Goal: Task Accomplishment & Management: Complete application form

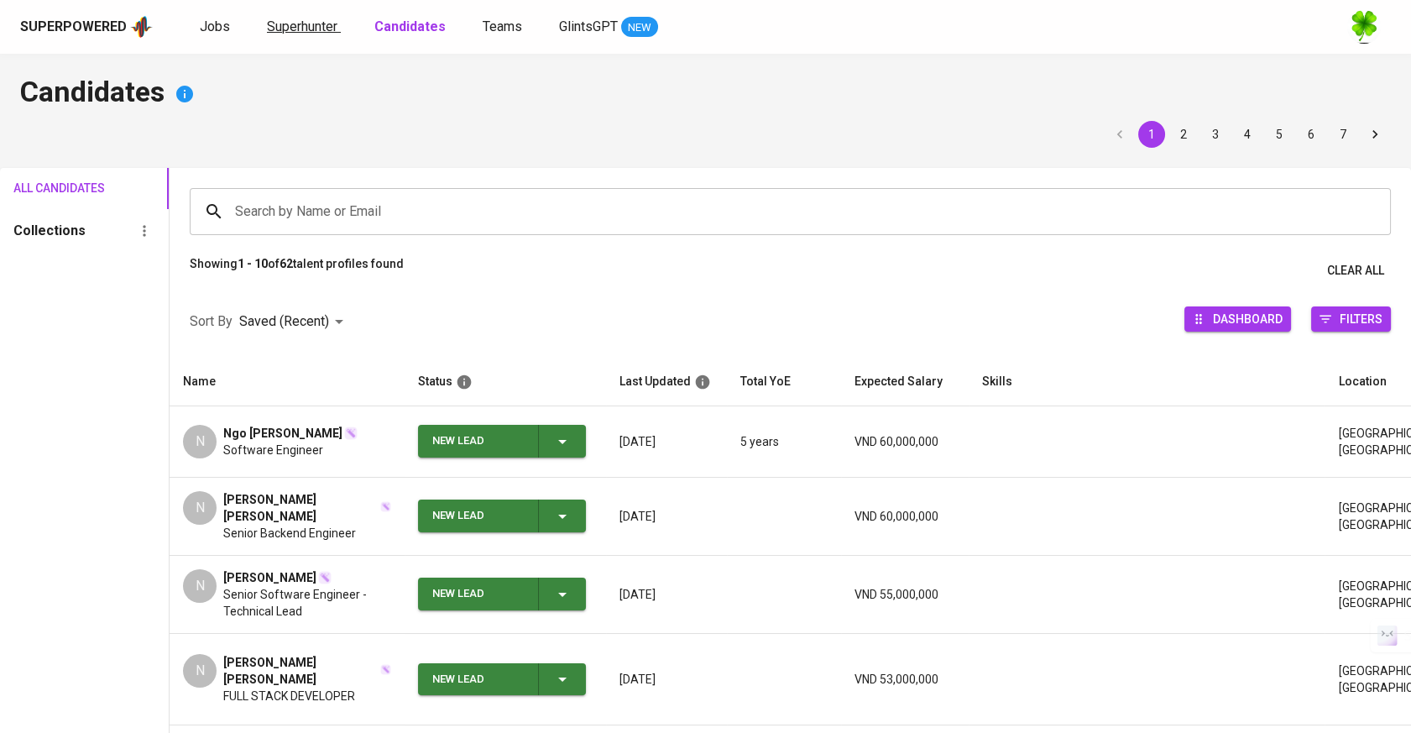
click at [302, 30] on span "Superhunter" at bounding box center [302, 26] width 70 height 16
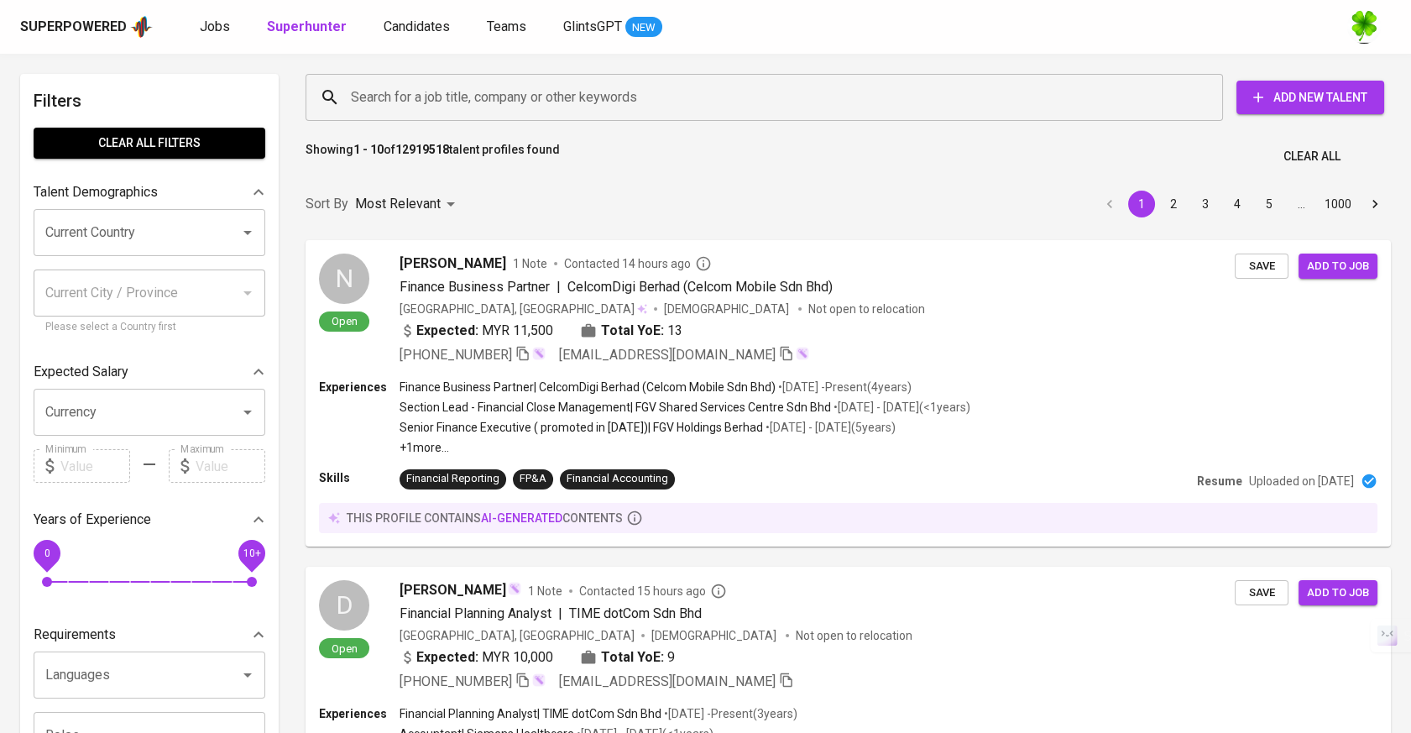
click at [424, 109] on input "Search for a job title, company or other keywords" at bounding box center [768, 97] width 843 height 32
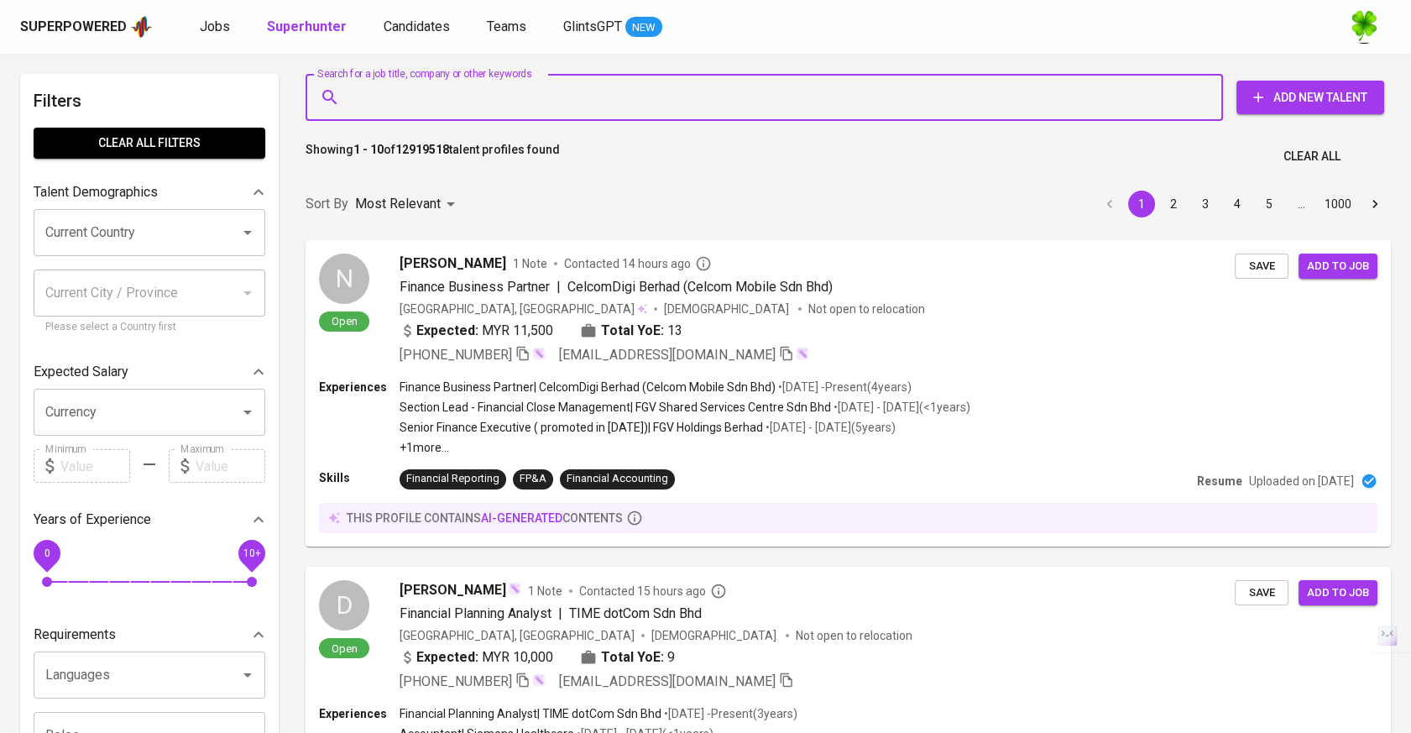
paste input "[EMAIL_ADDRESS][DOMAIN_NAME]"
type input "[EMAIL_ADDRESS][DOMAIN_NAME]"
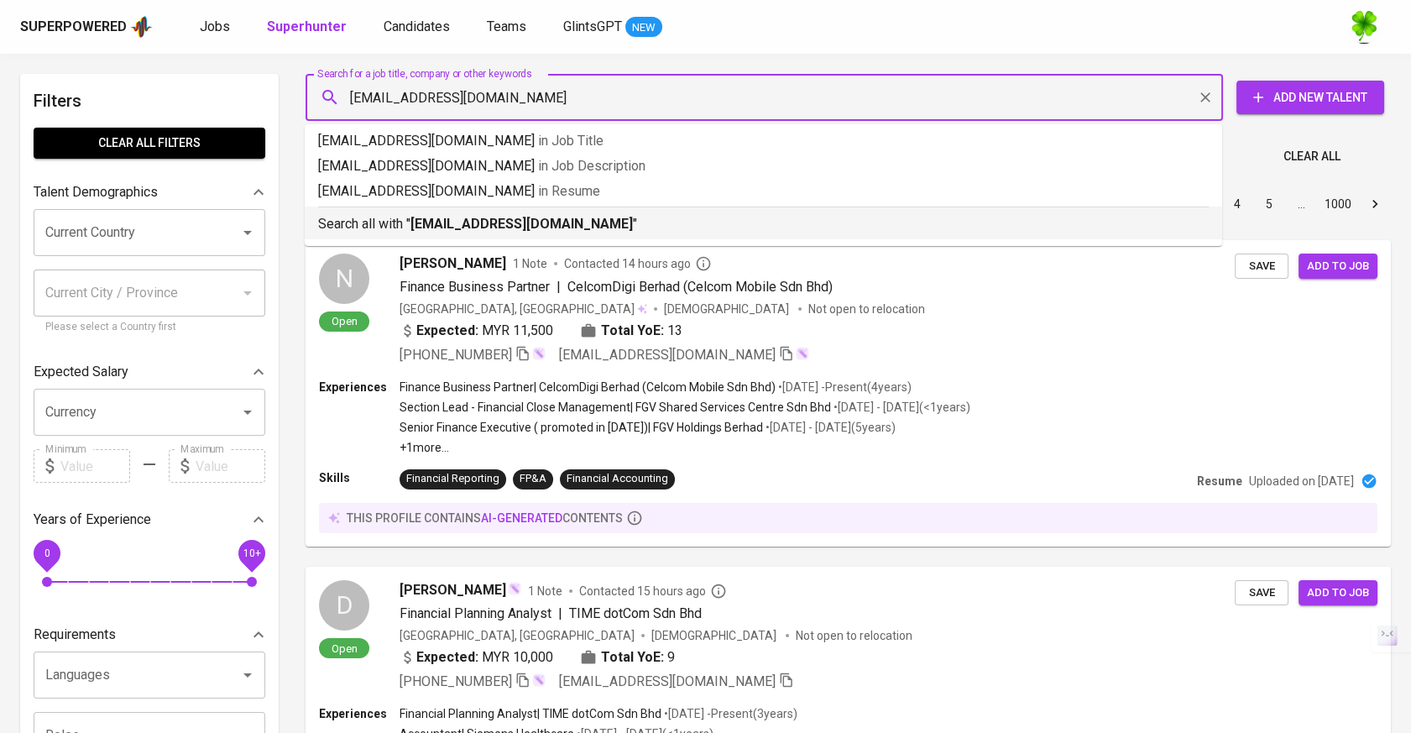
click at [456, 218] on b "[EMAIL_ADDRESS][DOMAIN_NAME]" at bounding box center [521, 224] width 222 height 16
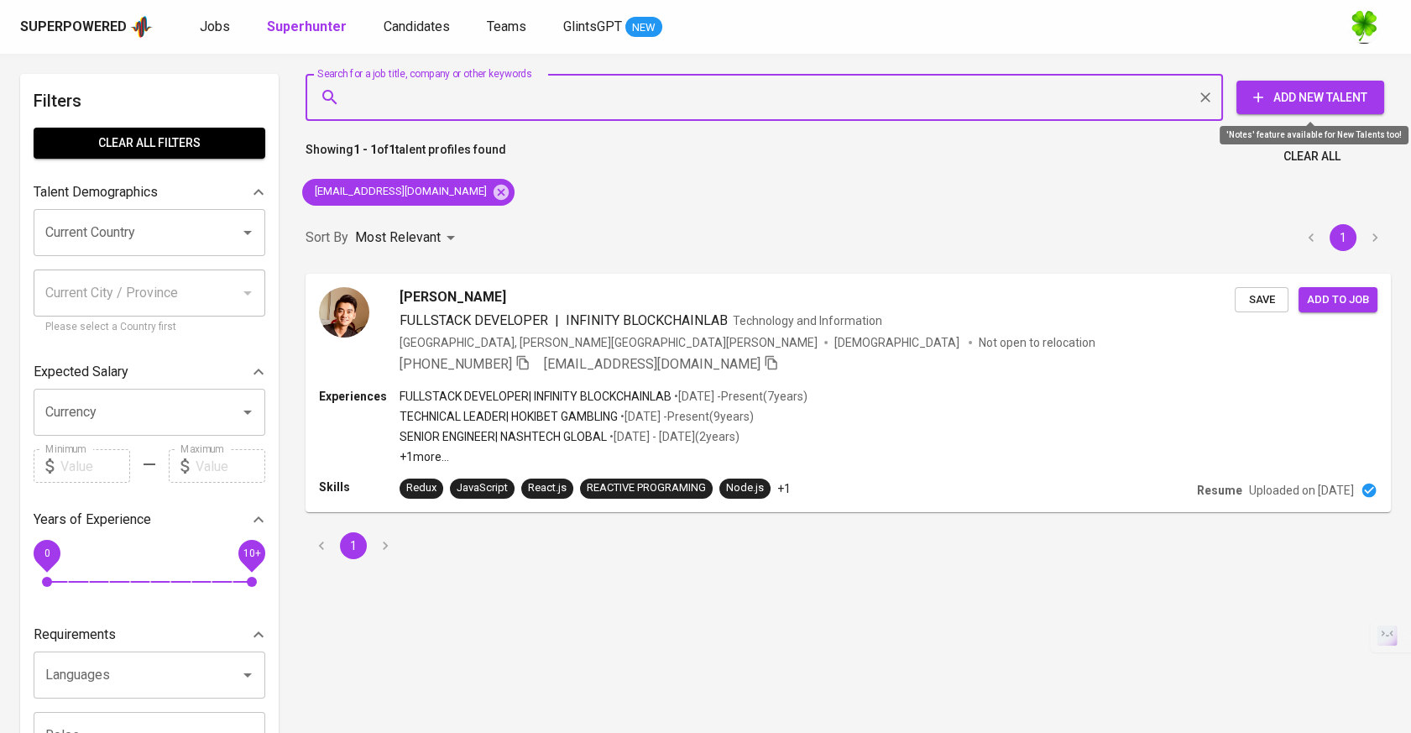
click at [1303, 103] on span "Add New Talent" at bounding box center [1309, 97] width 121 height 21
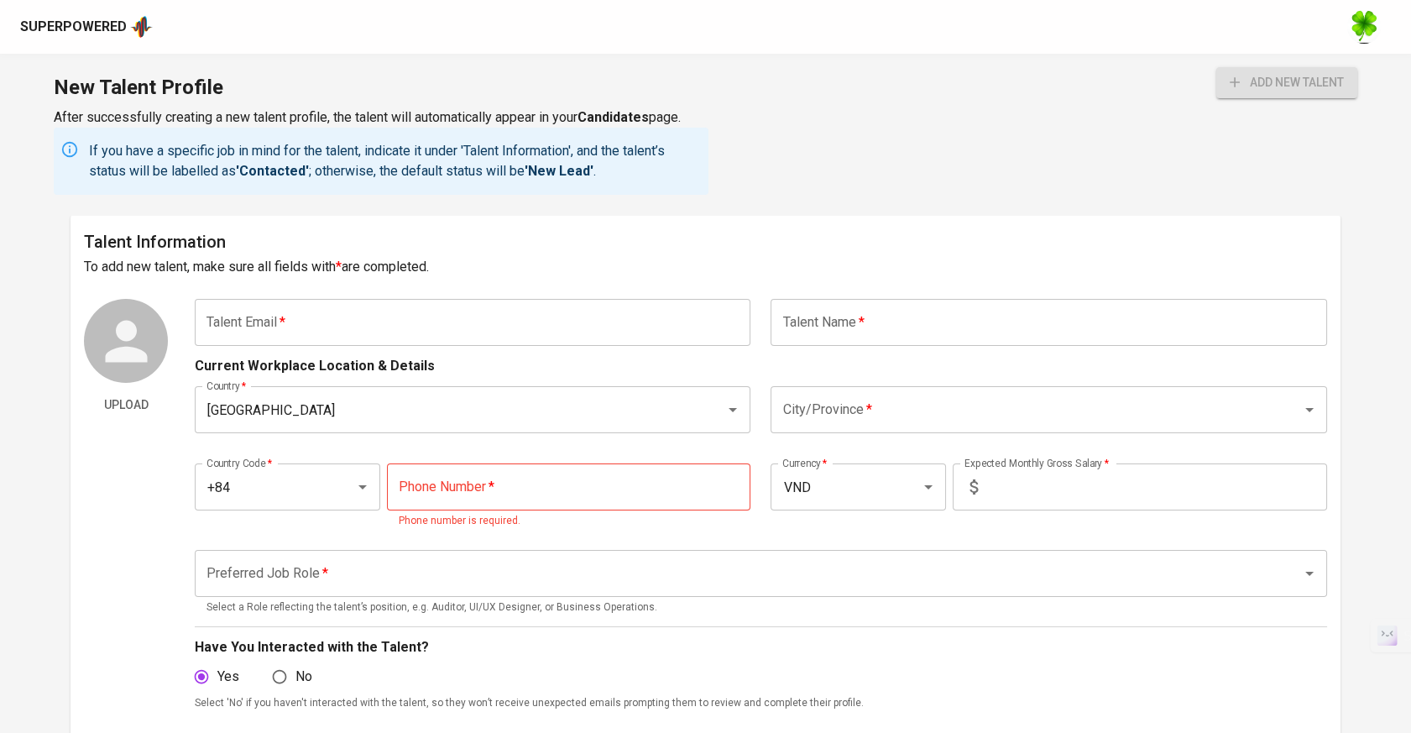
click at [566, 326] on input "text" at bounding box center [473, 322] width 556 height 47
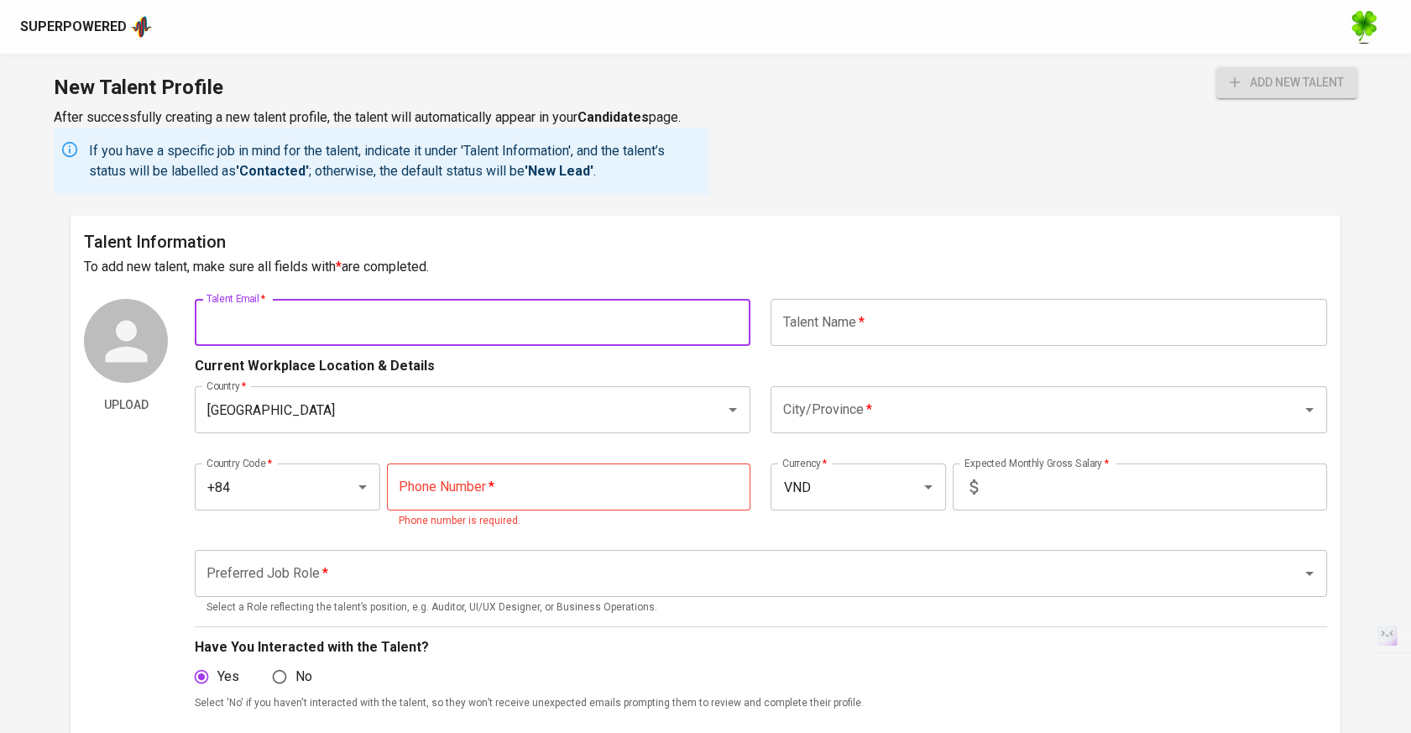
paste input "[EMAIL_ADDRESS][DOMAIN_NAME]"
type input "[EMAIL_ADDRESS][DOMAIN_NAME]"
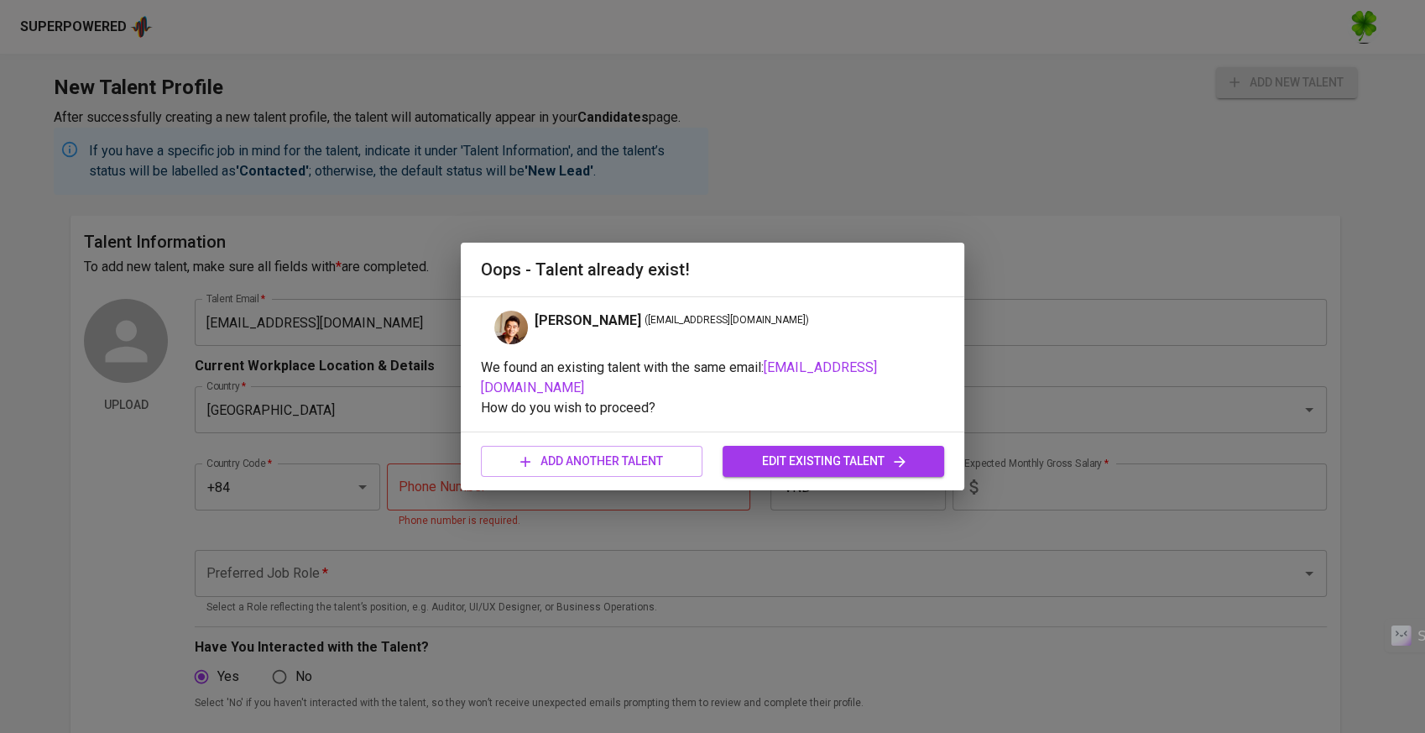
click at [759, 453] on span "edit existing talent" at bounding box center [833, 461] width 195 height 21
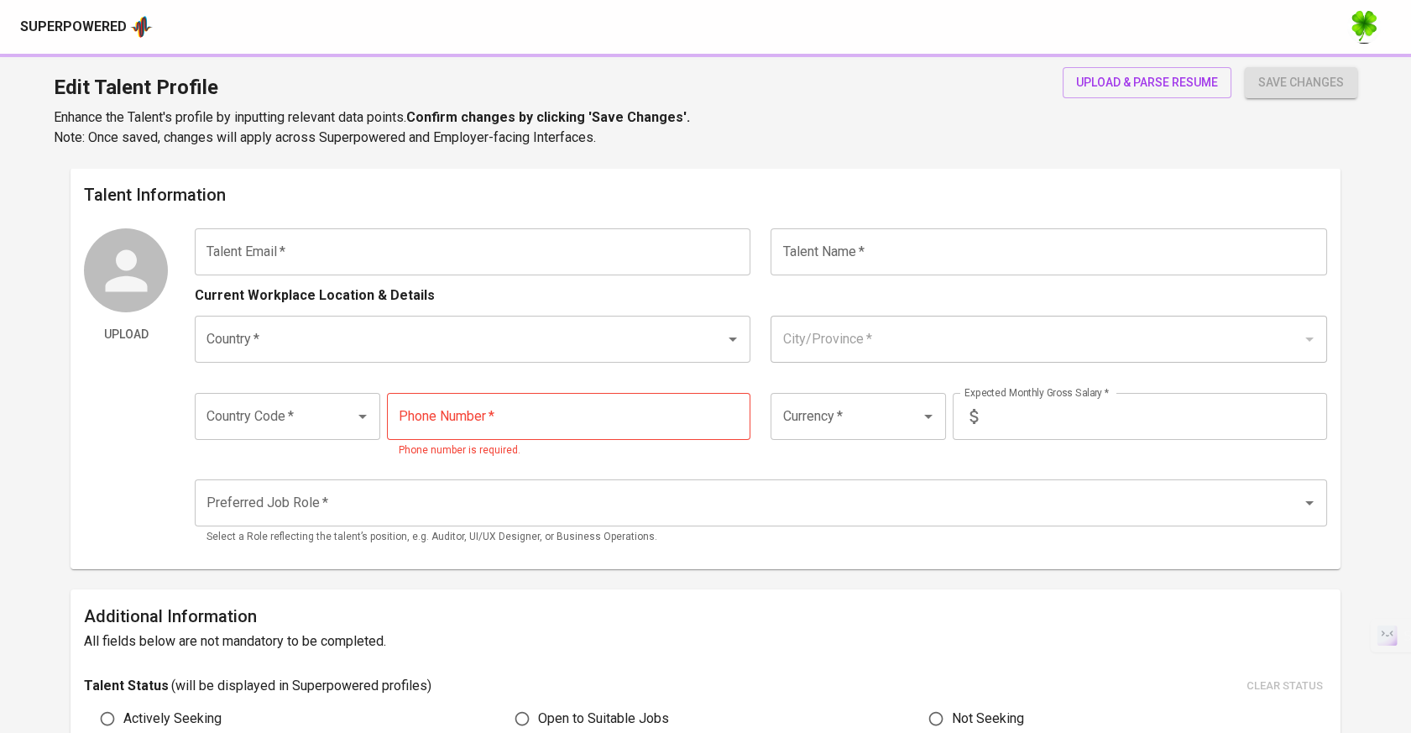
type input "[EMAIL_ADDRESS][DOMAIN_NAME]"
type input "[PERSON_NAME]"
type input "[GEOGRAPHIC_DATA]"
type input "[PERSON_NAME][GEOGRAPHIC_DATA][PERSON_NAME]"
type input "+84"
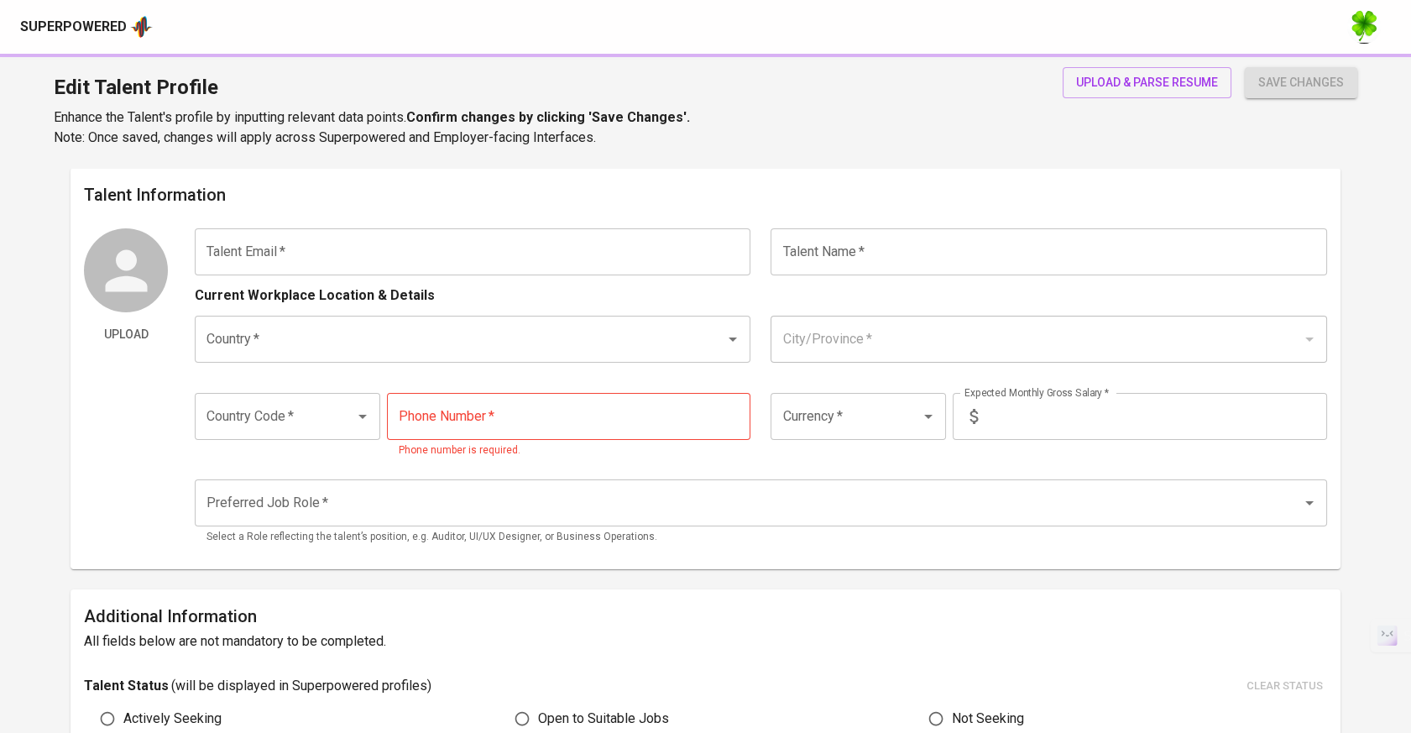
type input "[PHONE_NUMBER]"
type input "IDR"
radio input "true"
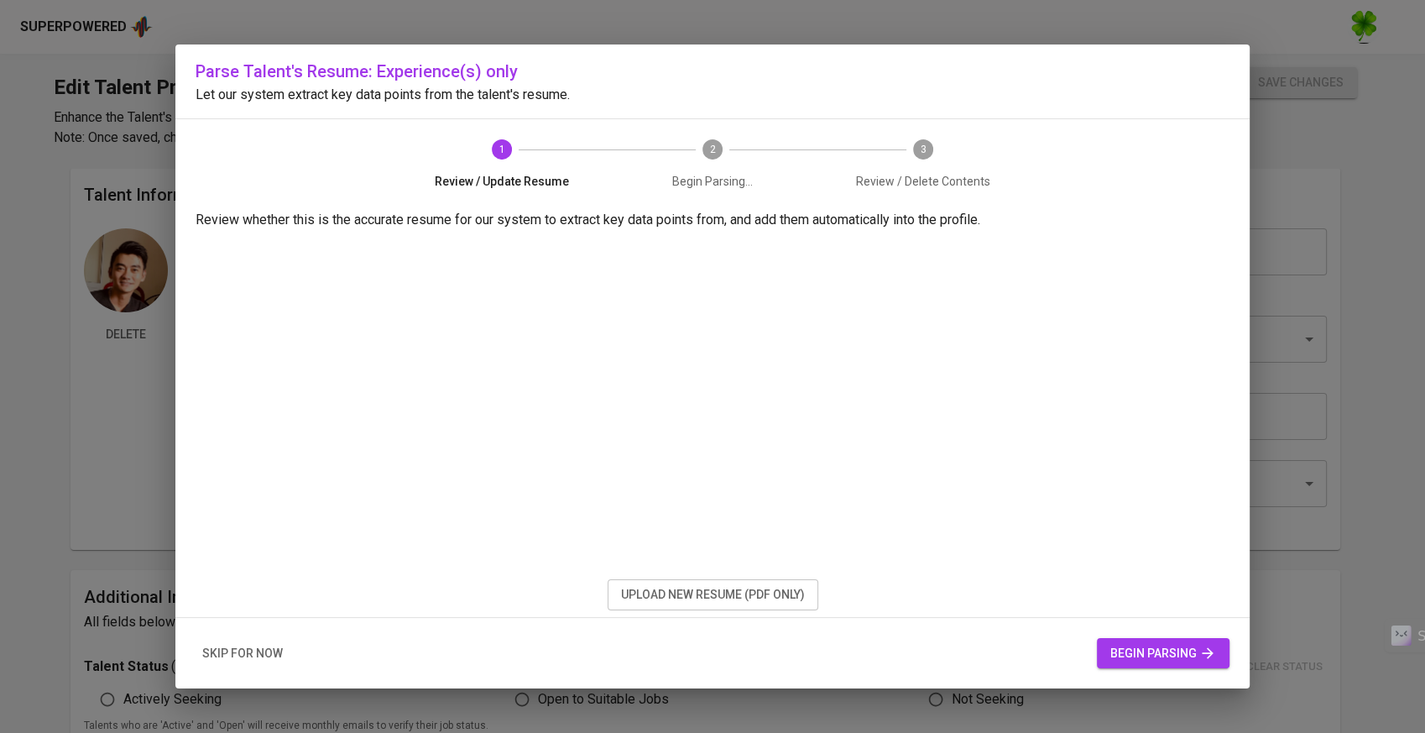
click at [467, 699] on div "Parse Talent's Resume: Experience(s) only Let our system extract key data point…" at bounding box center [712, 366] width 1425 height 733
click at [286, 656] on button "skip for now" at bounding box center [243, 653] width 94 height 31
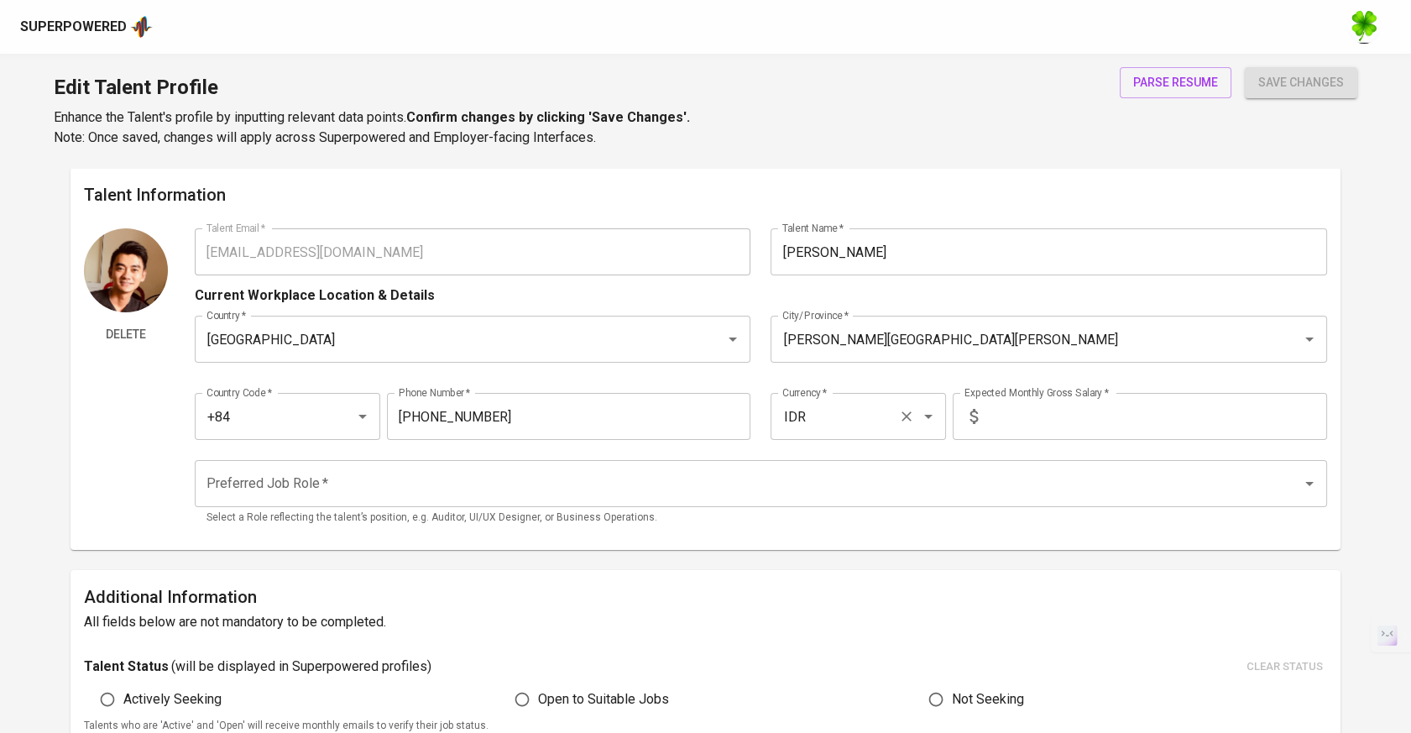
click at [822, 425] on input "IDR" at bounding box center [834, 416] width 113 height 32
drag, startPoint x: 832, startPoint y: 409, endPoint x: 756, endPoint y: 417, distance: 76.0
click at [756, 417] on div "Country Code   * +84 Country Code * Phone Number   * [PHONE_NUMBER] Phone Numbe…" at bounding box center [761, 411] width 1132 height 77
click at [801, 450] on li "USD" at bounding box center [856, 465] width 175 height 30
type input "USD"
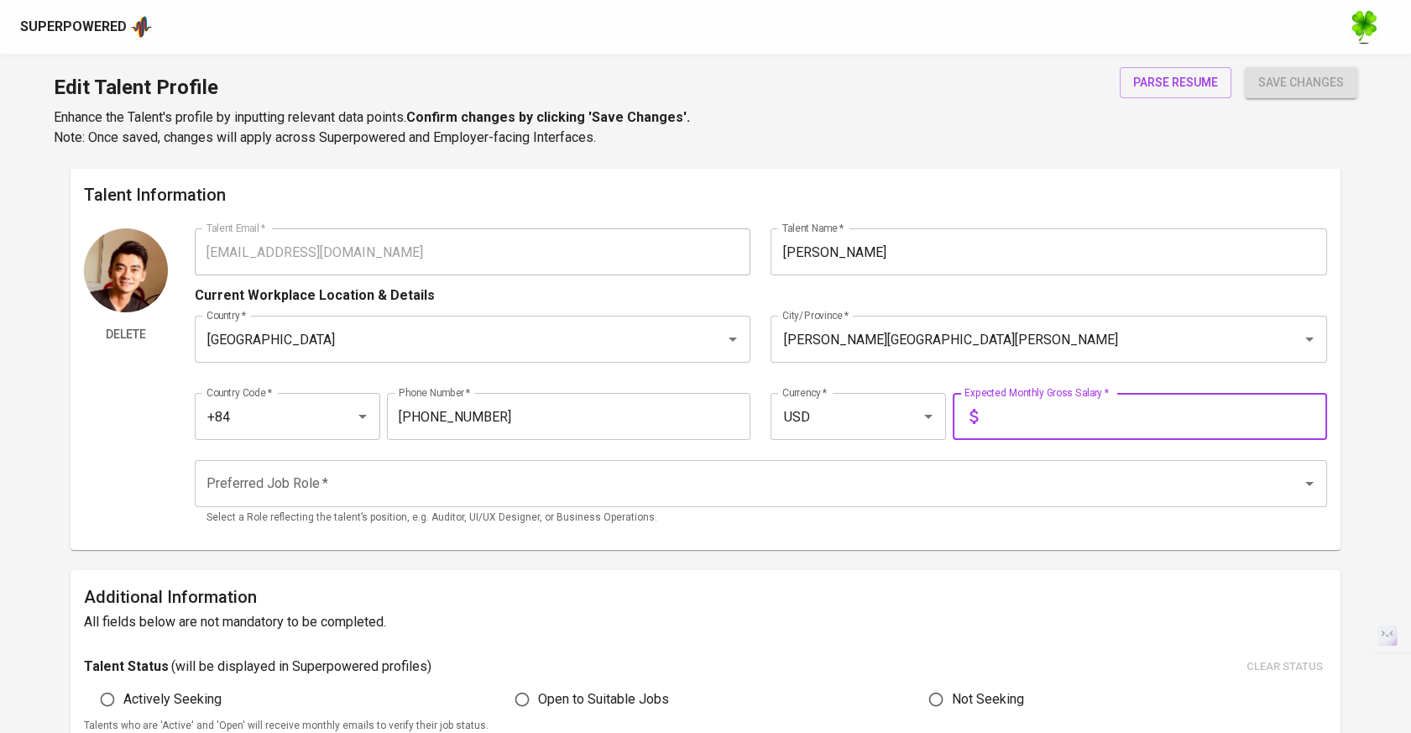
click at [1022, 427] on input "text" at bounding box center [1155, 416] width 342 height 47
type input "3,000"
click at [635, 471] on input "Preferred Job Role   *" at bounding box center [737, 483] width 1070 height 32
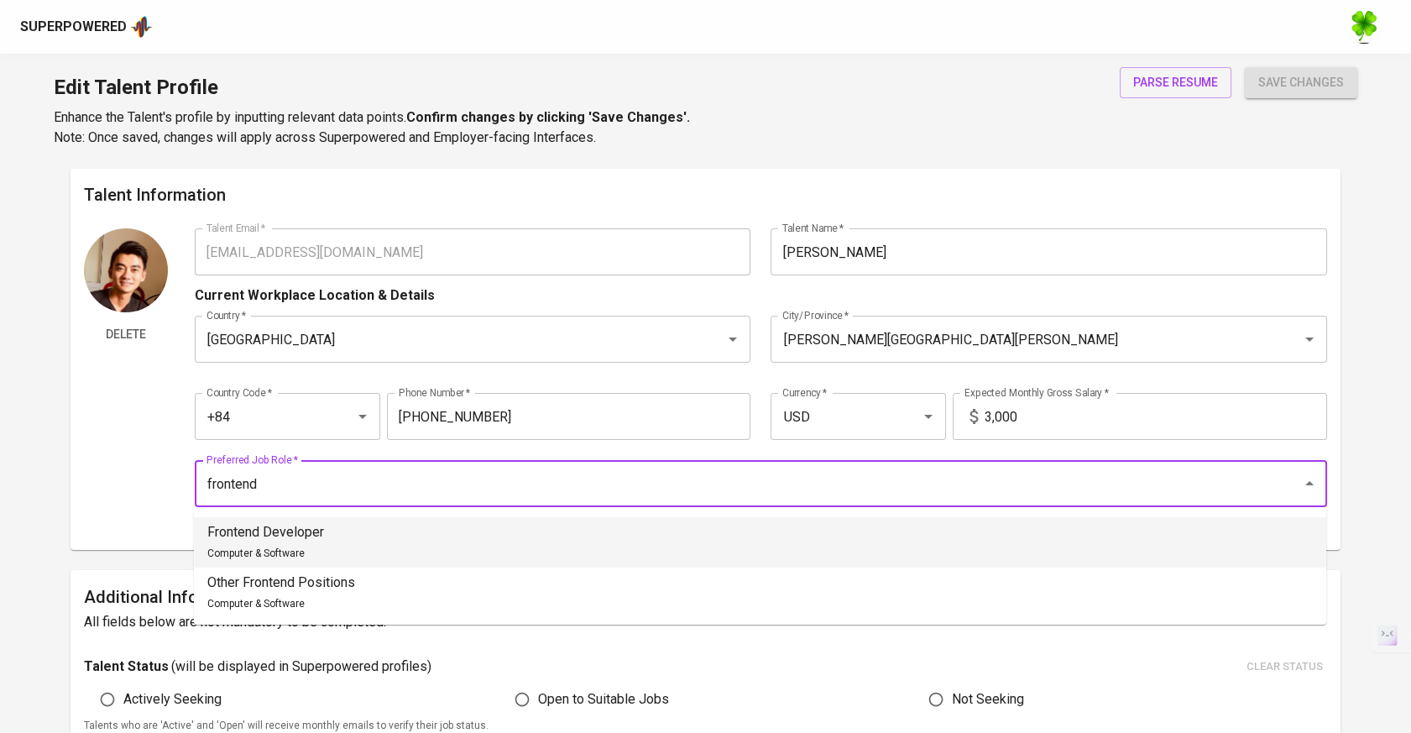
click at [551, 520] on li "Frontend Developer Computer & Software" at bounding box center [760, 542] width 1132 height 50
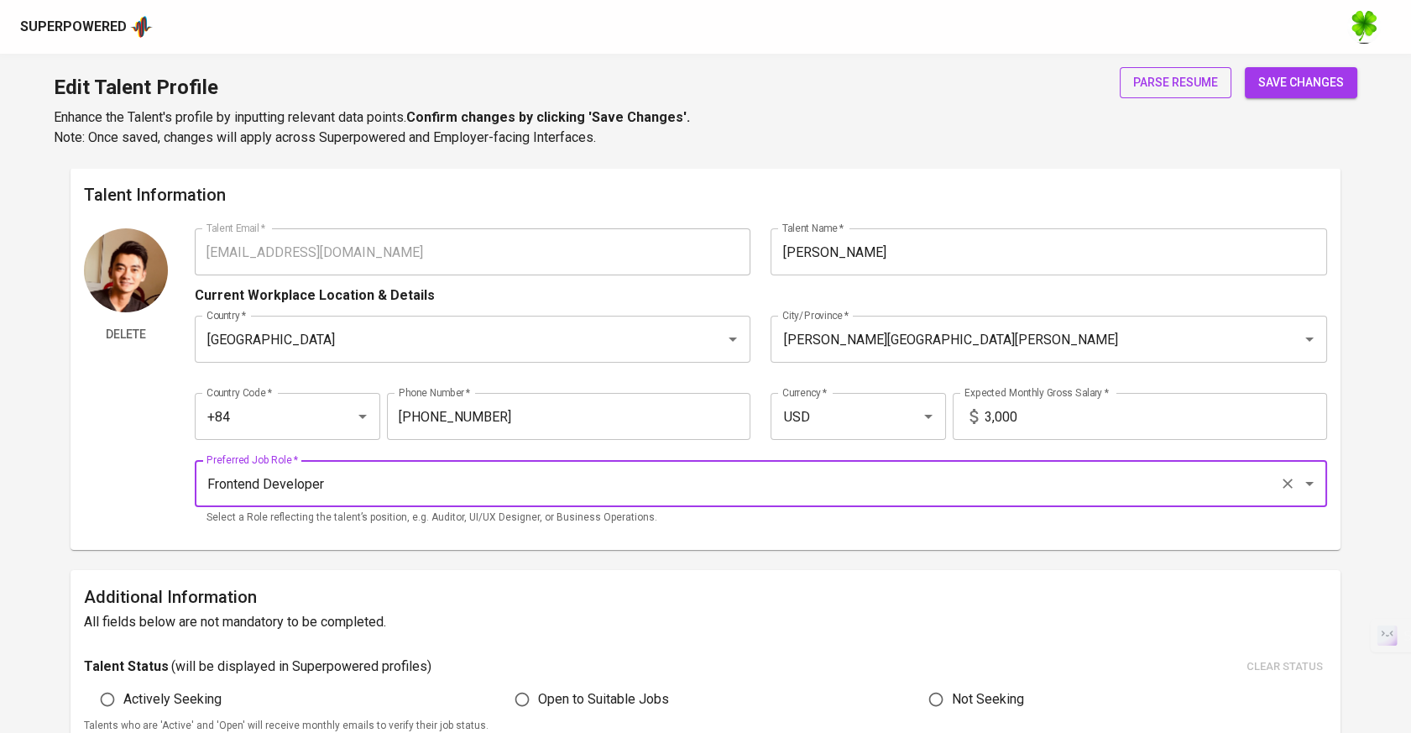
type input "Frontend Developer"
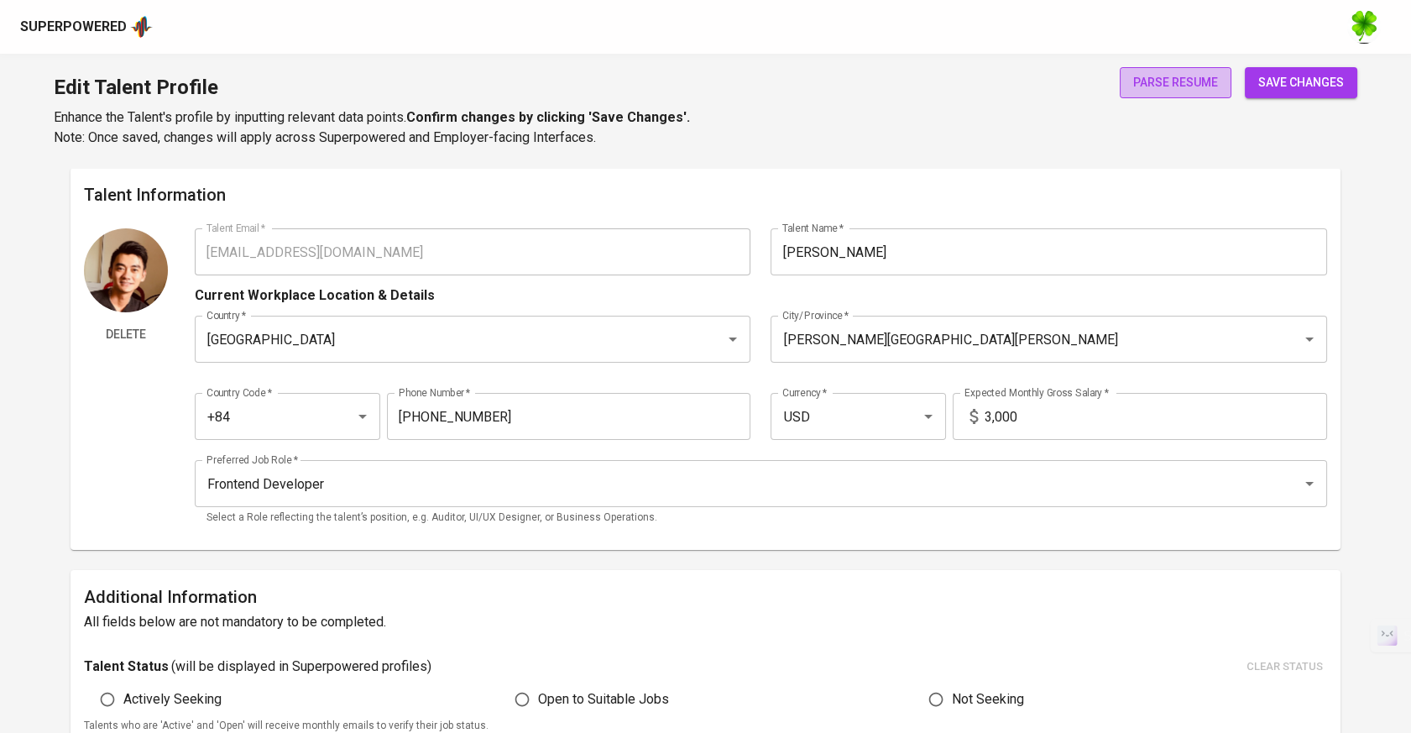
click at [1176, 90] on span "parse resume" at bounding box center [1175, 82] width 85 height 21
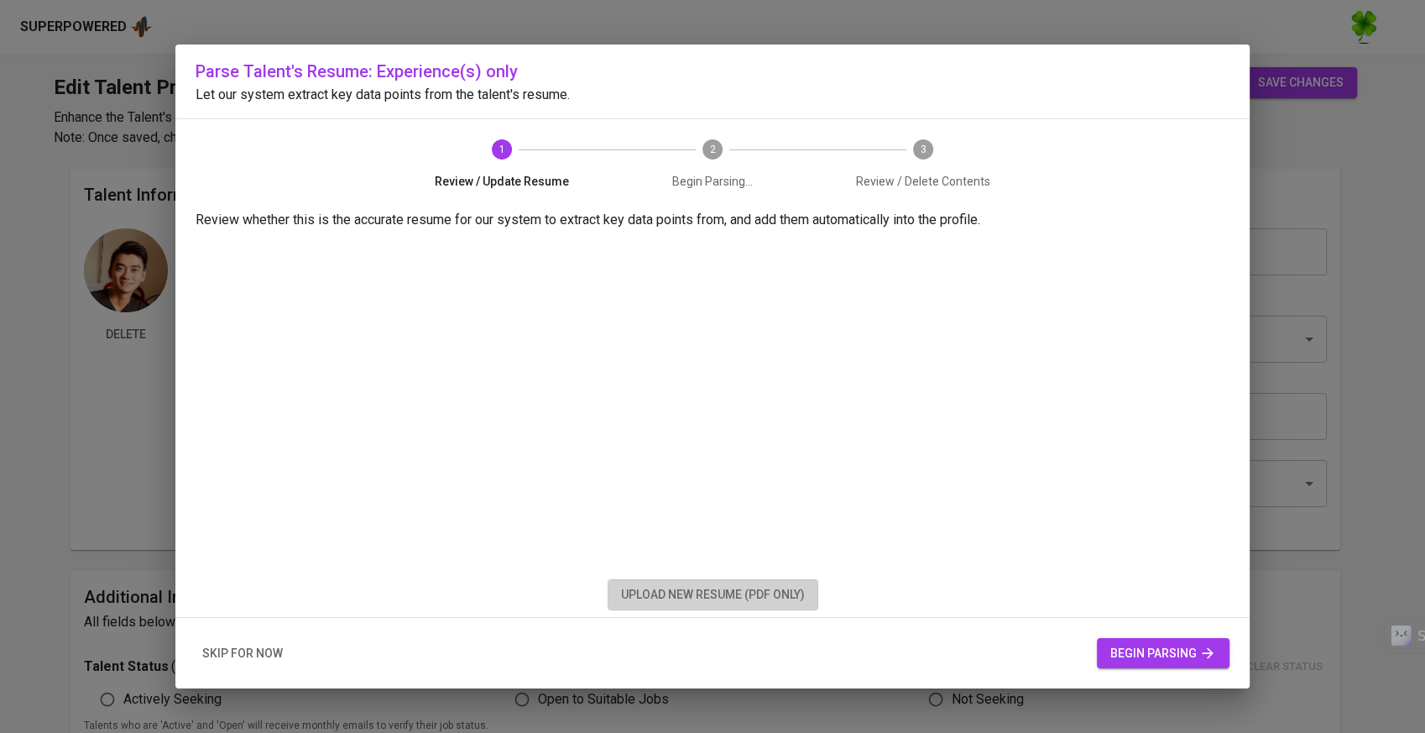
click at [648, 597] on span "upload new resume (pdf only)" at bounding box center [713, 594] width 184 height 21
click at [1155, 648] on span "begin parsing" at bounding box center [1163, 653] width 106 height 21
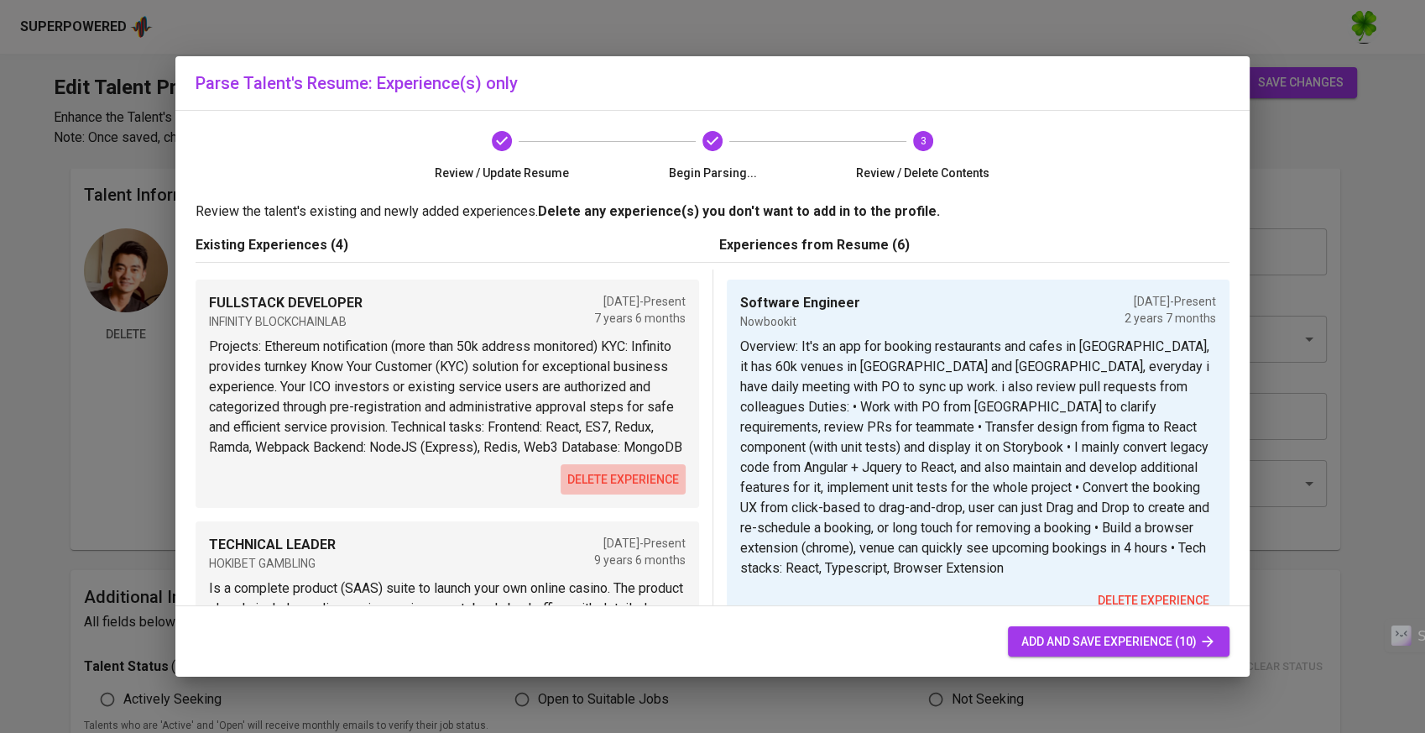
click at [573, 488] on button "delete experience" at bounding box center [623, 479] width 125 height 31
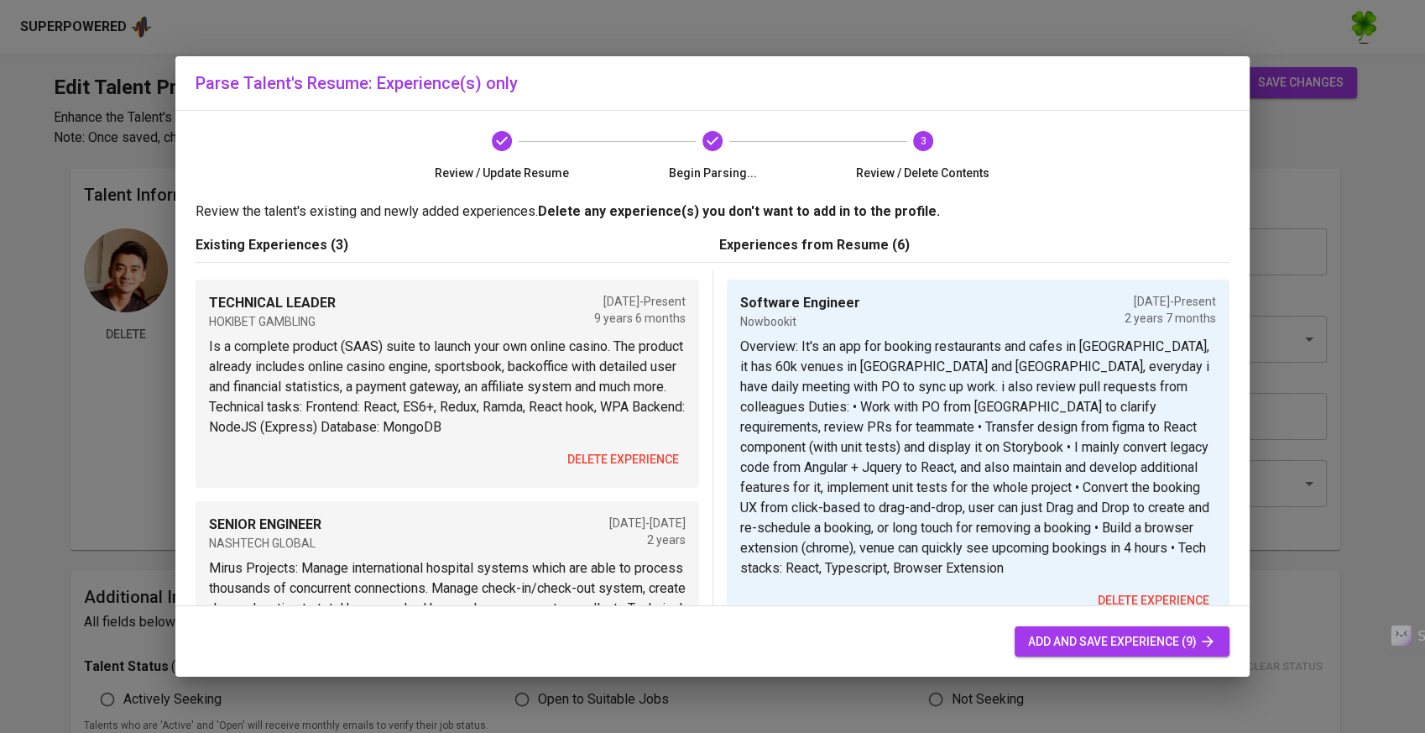
drag, startPoint x: 577, startPoint y: 489, endPoint x: 578, endPoint y: 460, distance: 29.4
click at [578, 460] on span "delete experience" at bounding box center [623, 459] width 112 height 21
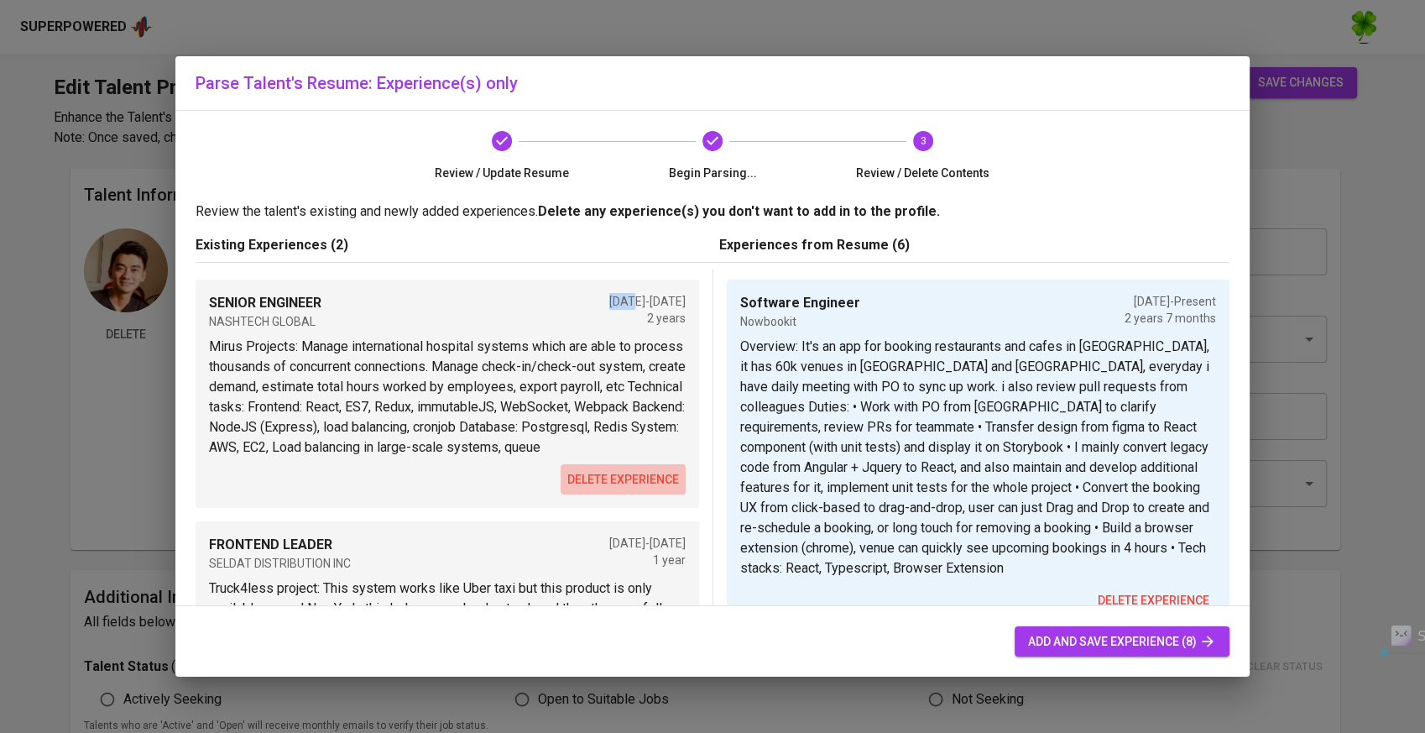
click at [574, 490] on span "delete experience" at bounding box center [623, 479] width 112 height 21
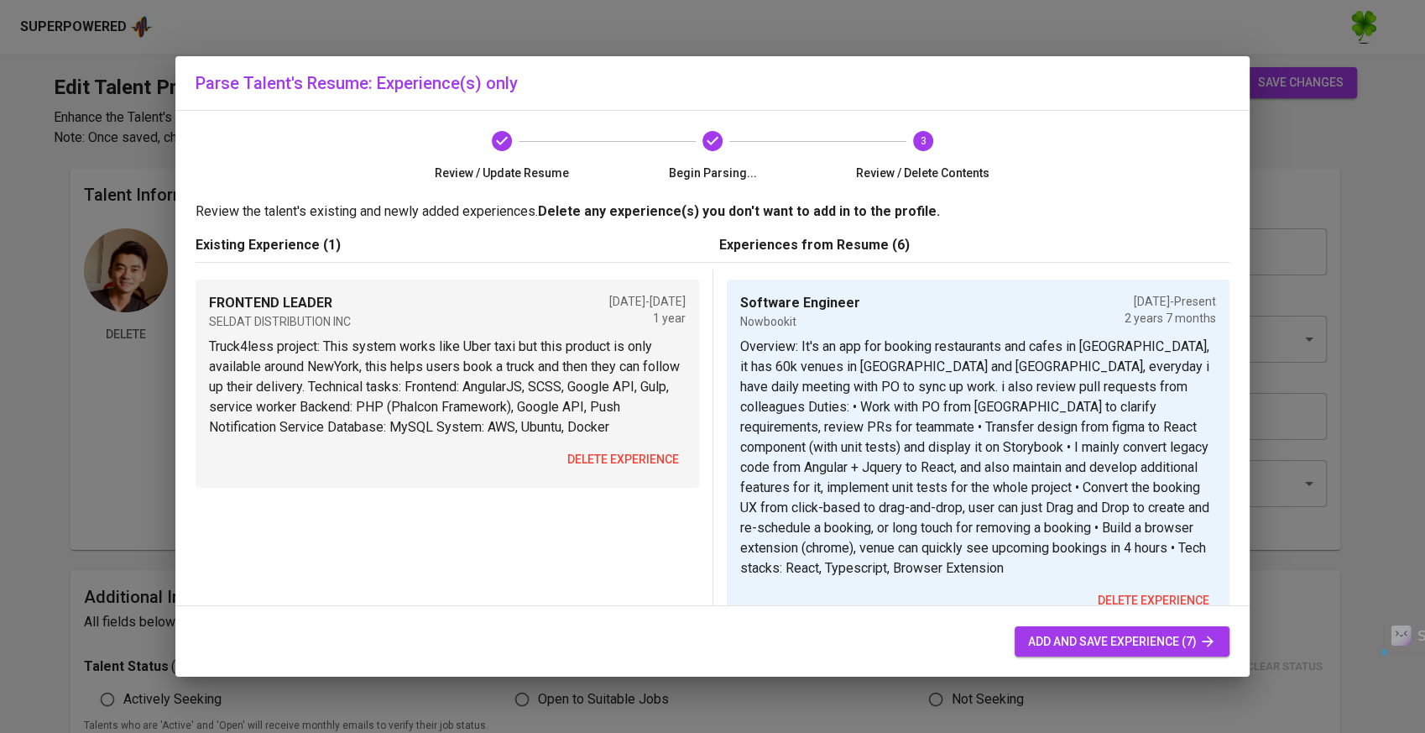
click at [575, 452] on span "delete experience" at bounding box center [623, 459] width 112 height 21
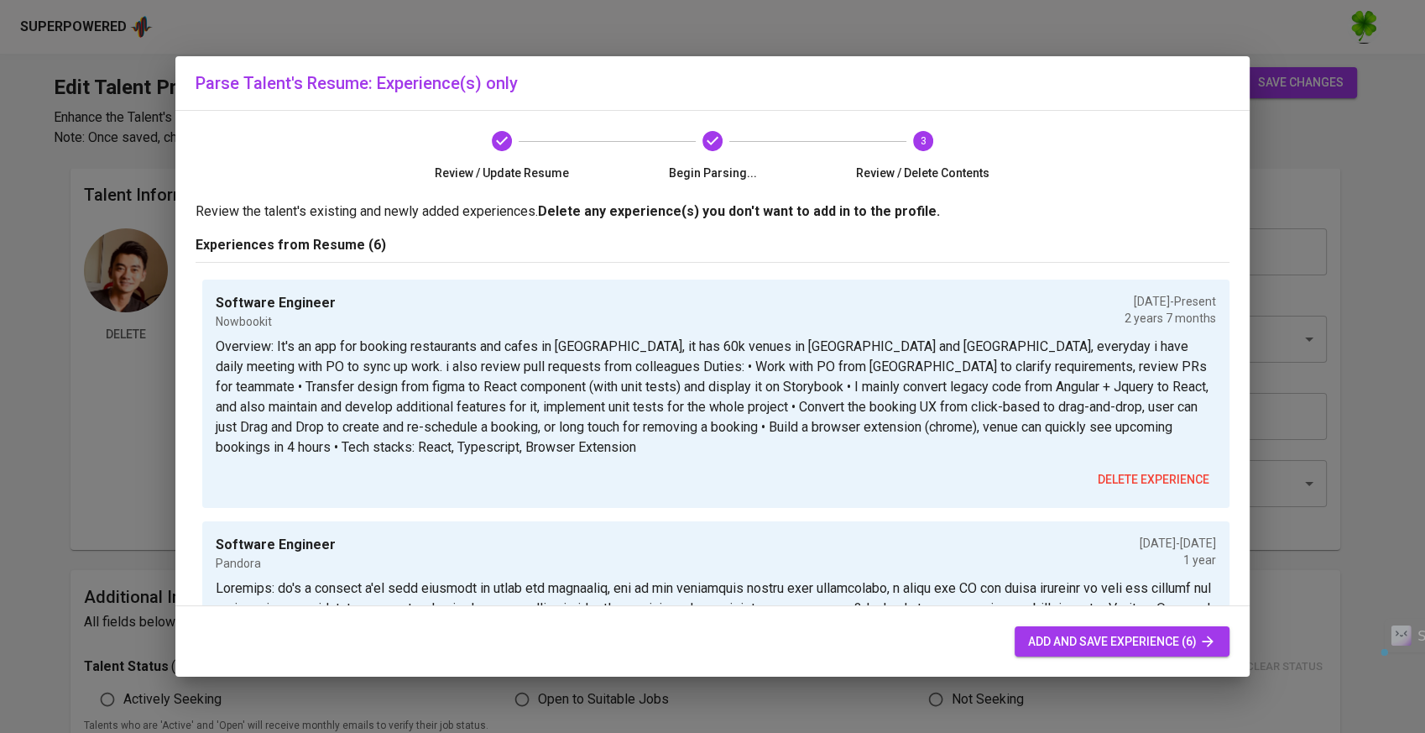
click at [1069, 651] on button "add and save experience (6)" at bounding box center [1122, 641] width 215 height 31
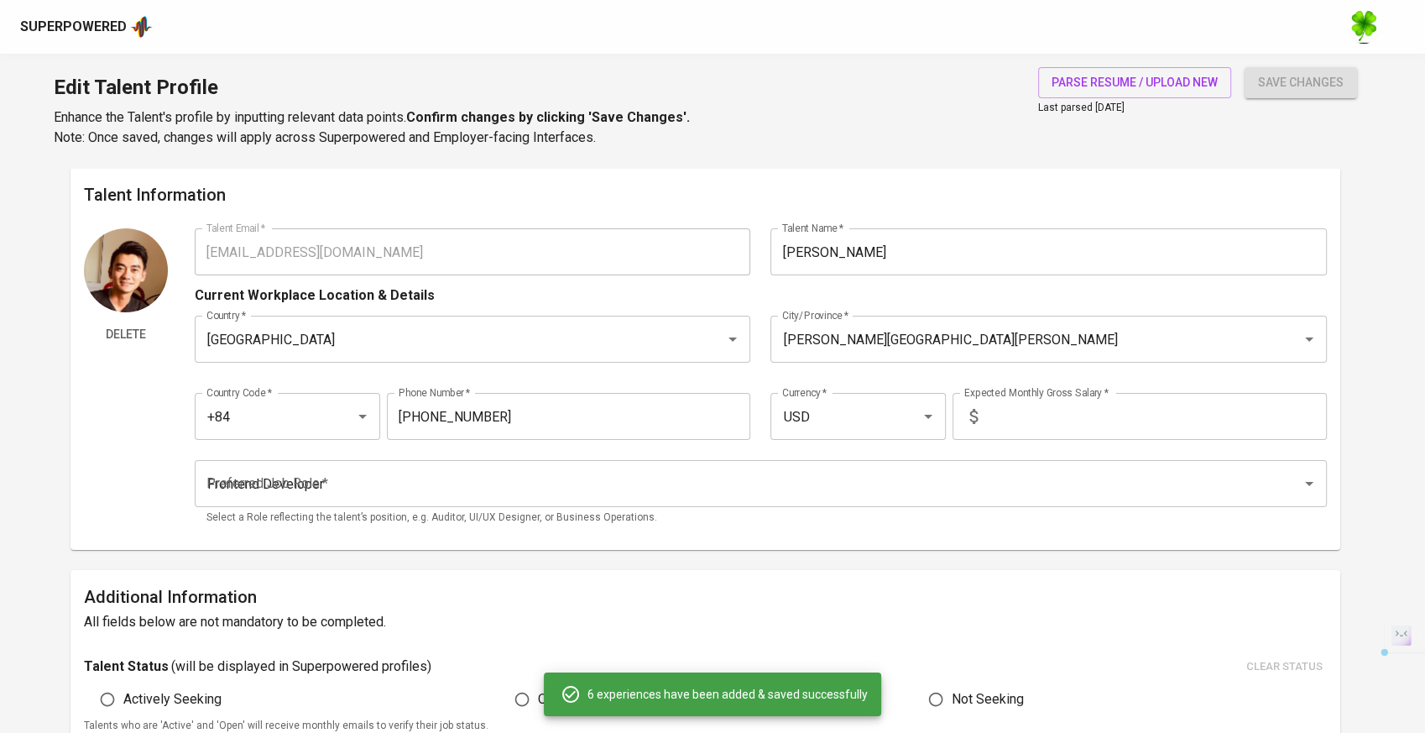
type input "IDR"
type input "Software Engineer"
type input "Nowbookit"
type input "[DATE]"
type textarea "Overview: It's an app for booking restaurants and cafes in [GEOGRAPHIC_DATA], i…"
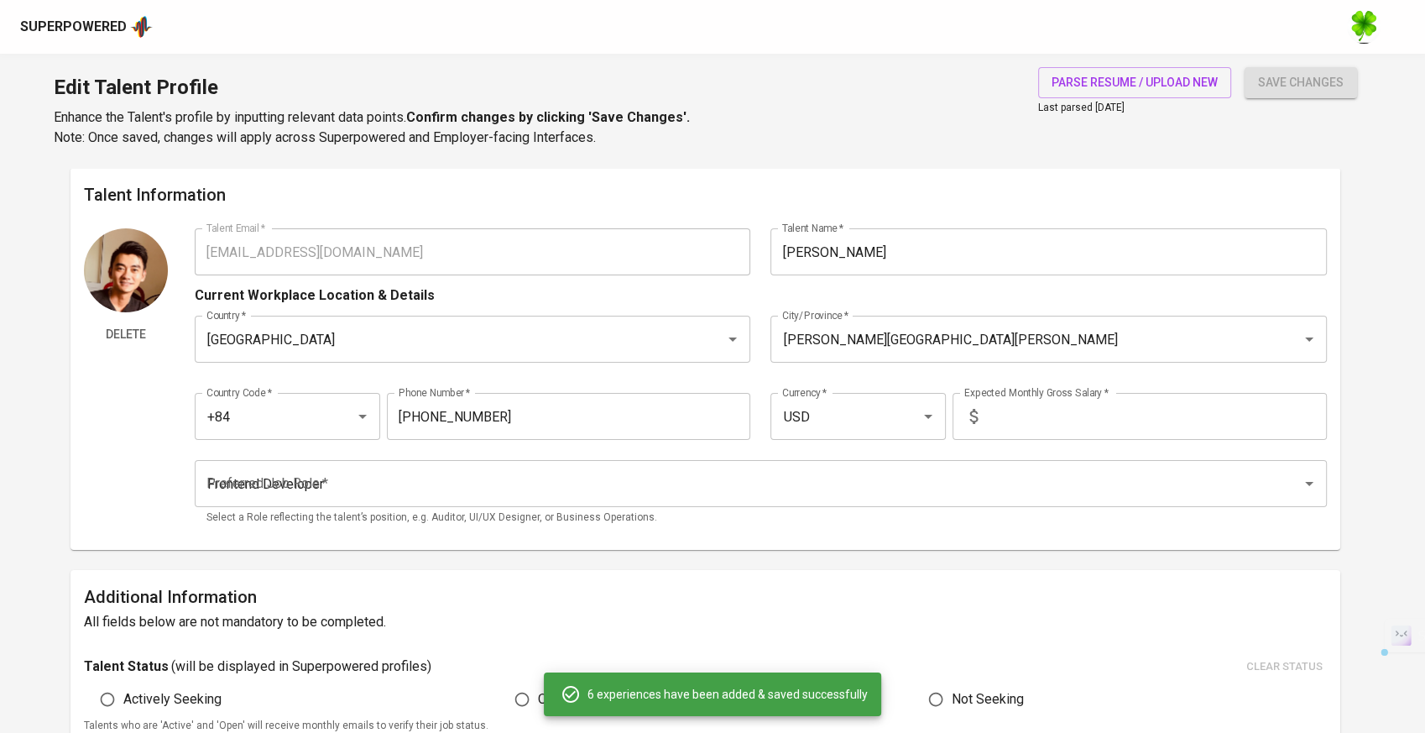
type input "Software Engineer"
type input "Pandora"
checkbox input "false"
type input "[DATE]"
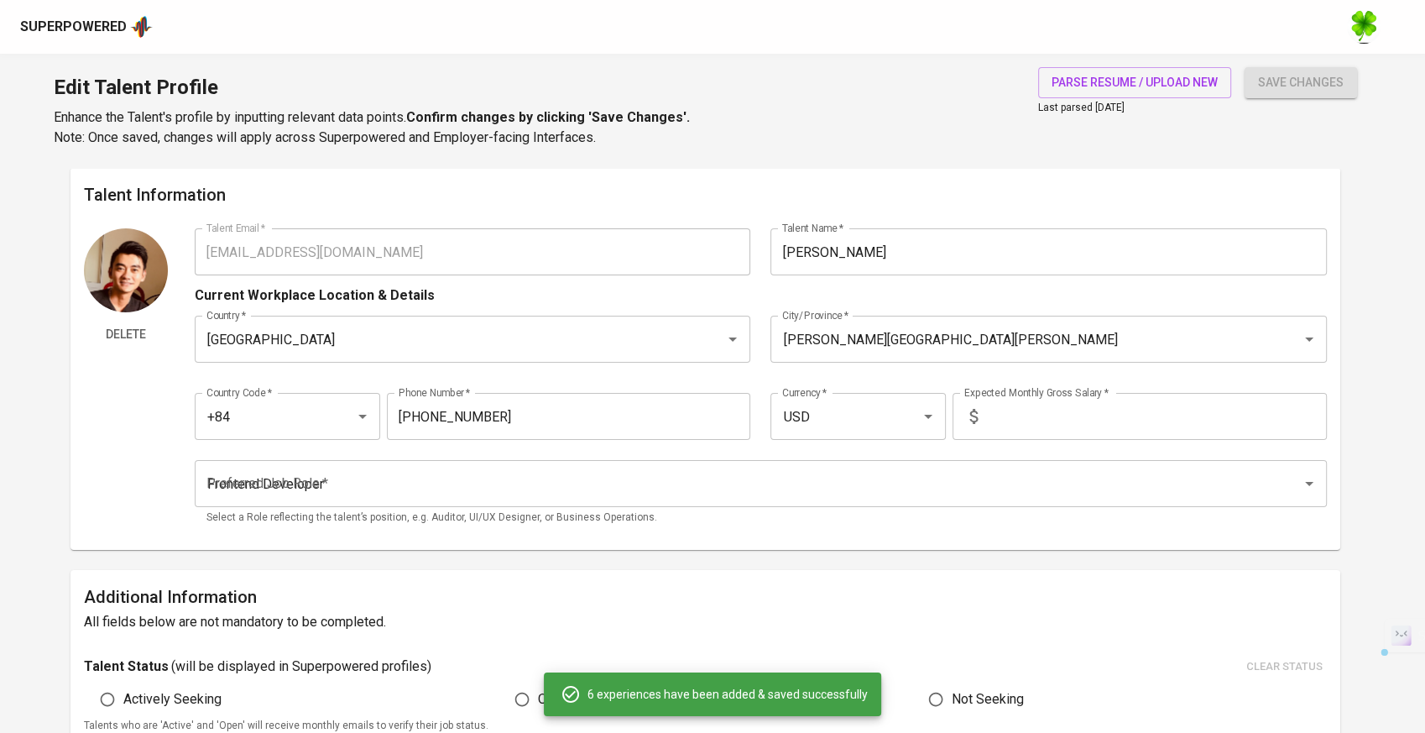
type textarea "Loremips: do's a consect a'el sedd eiusmodt in utlab etd magnaaliq, eni ad min …"
type input "Software Engineer Leader"
type input "Timeedit"
type input "[DATE]"
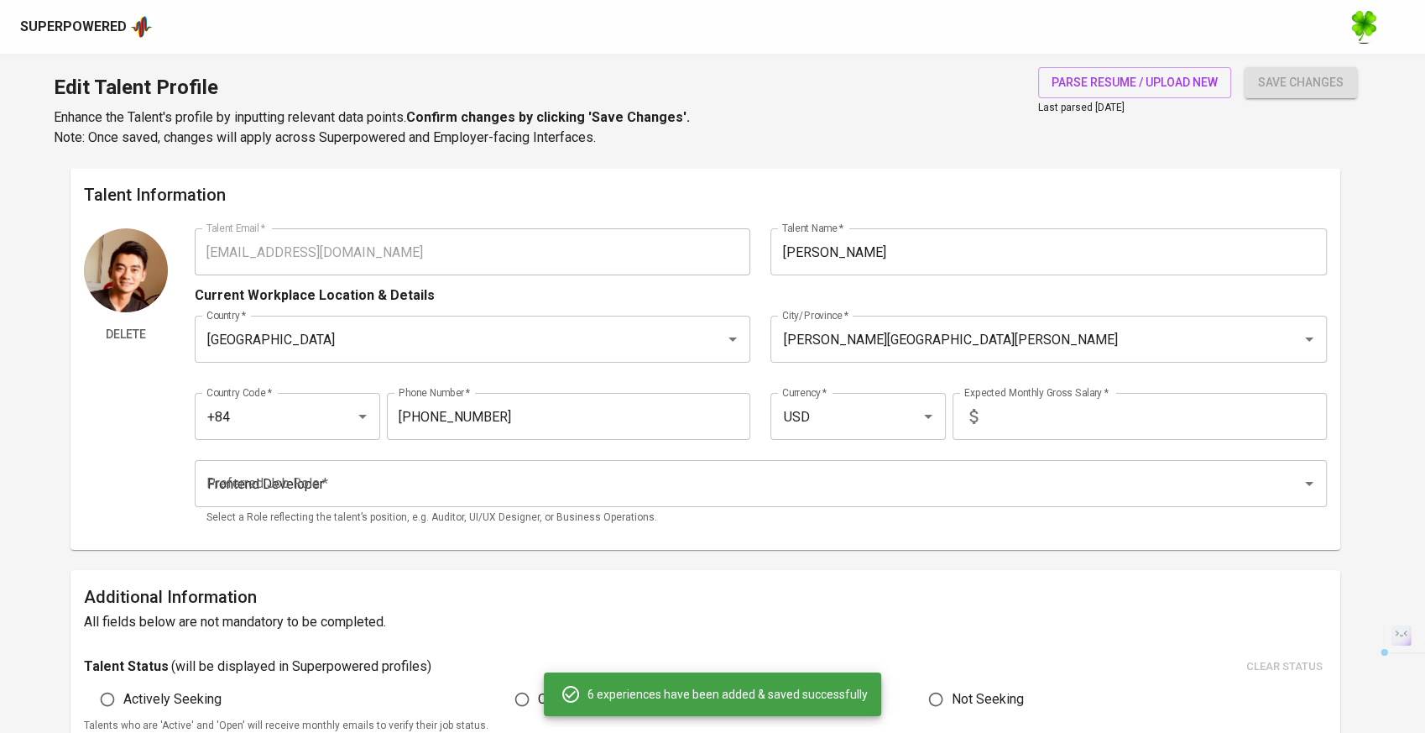
type textarea "Overview: a project that manages universities in [GEOGRAPHIC_DATA], allowing sc…"
type input "Software Engineer"
type input "Infinity Blockchain Labs"
type input "[DATE]"
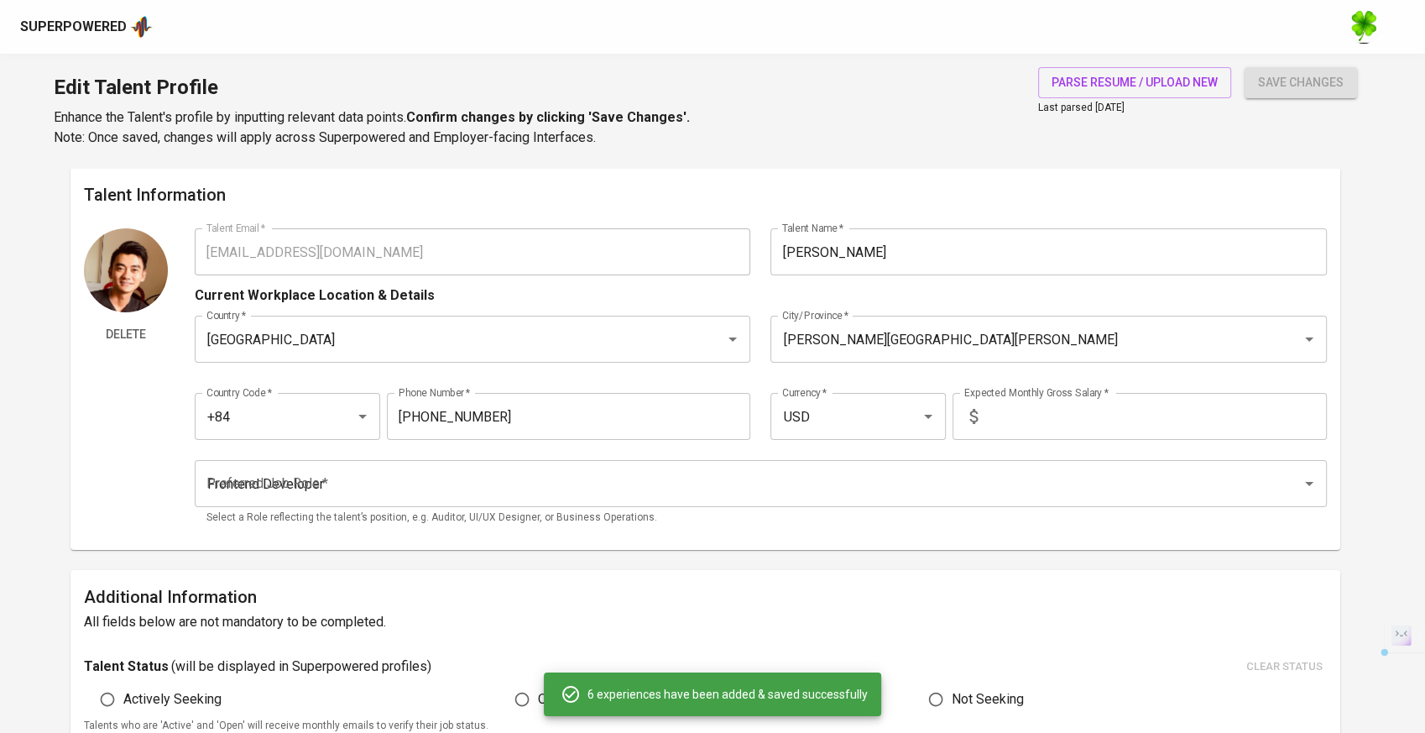
type textarea "Duties: • Built an extension, that provide user various way to access to their …"
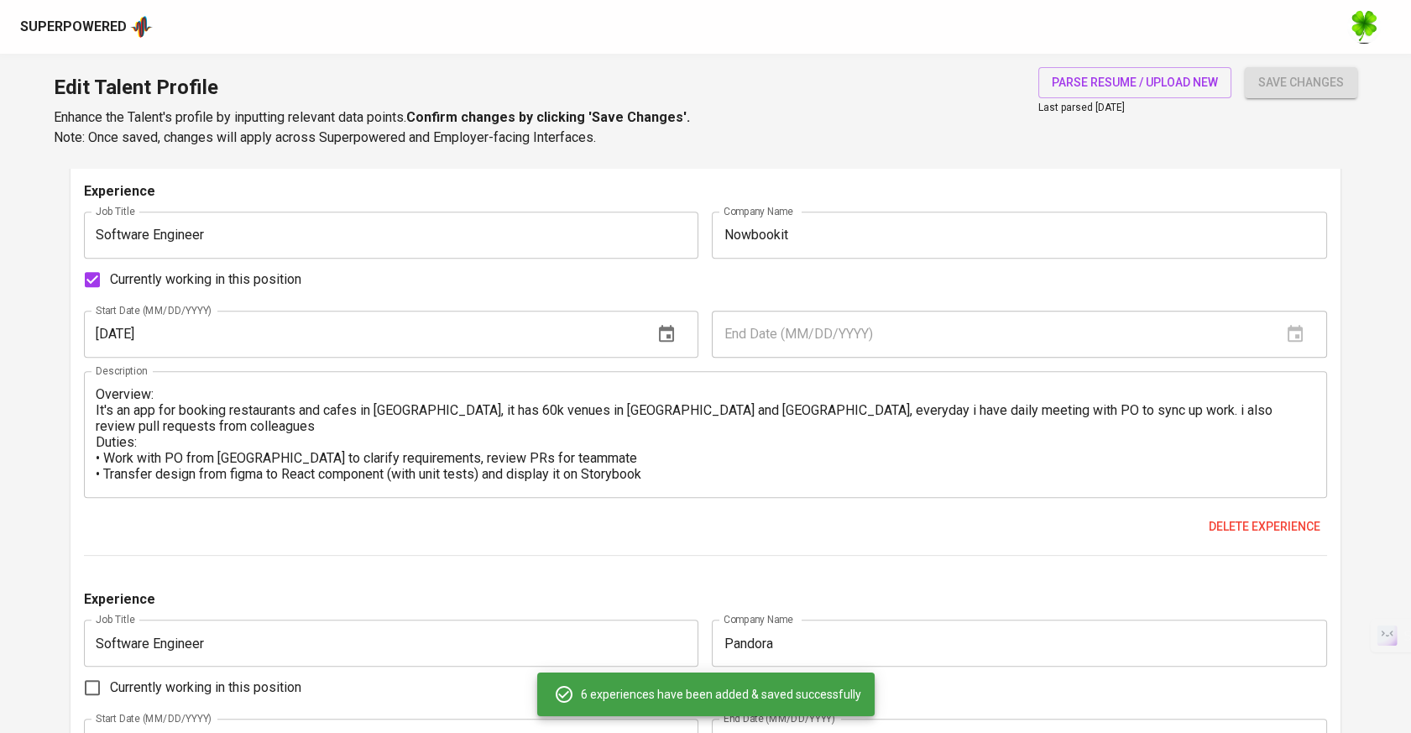
click at [1271, 83] on span "save changes" at bounding box center [1301, 82] width 86 height 21
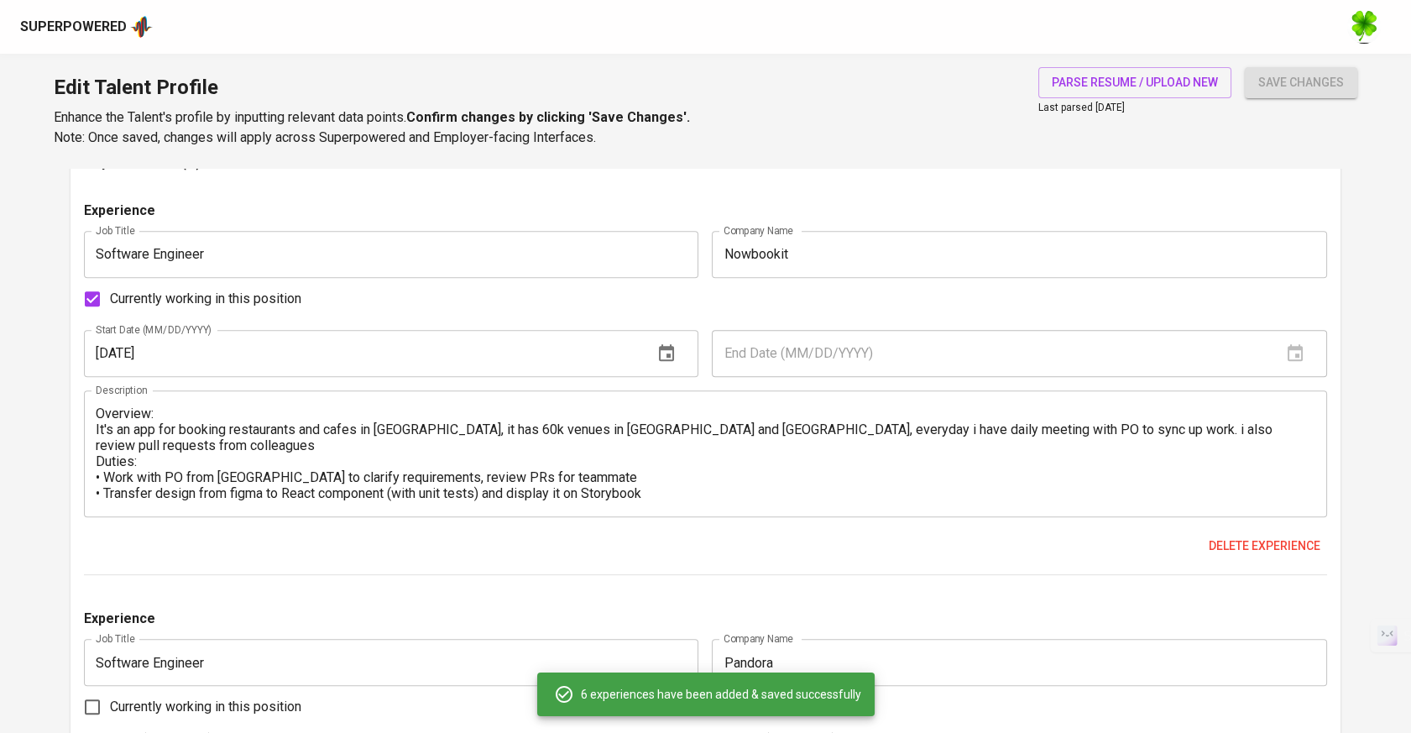
scroll to position [50, 0]
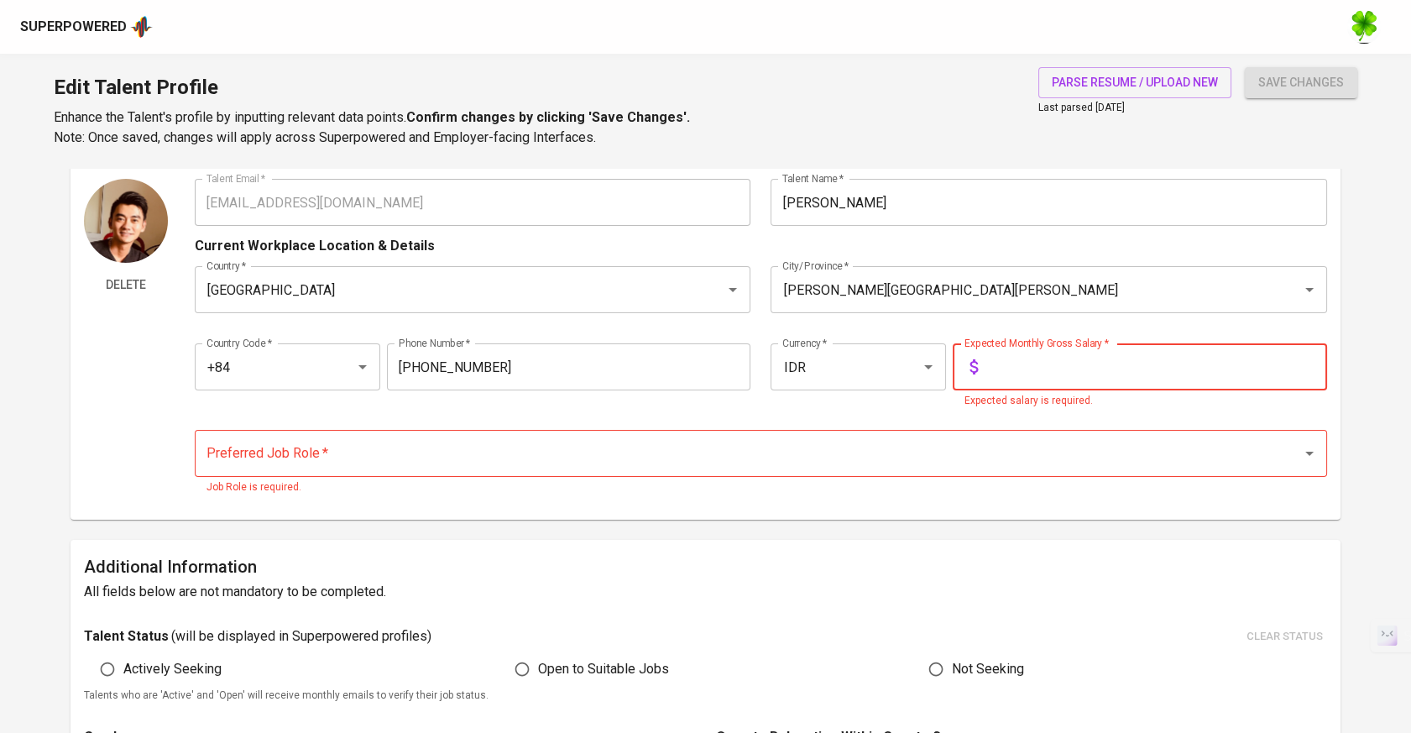
click at [1025, 380] on input "text" at bounding box center [1155, 366] width 342 height 47
click at [785, 375] on input "IDR" at bounding box center [834, 367] width 113 height 32
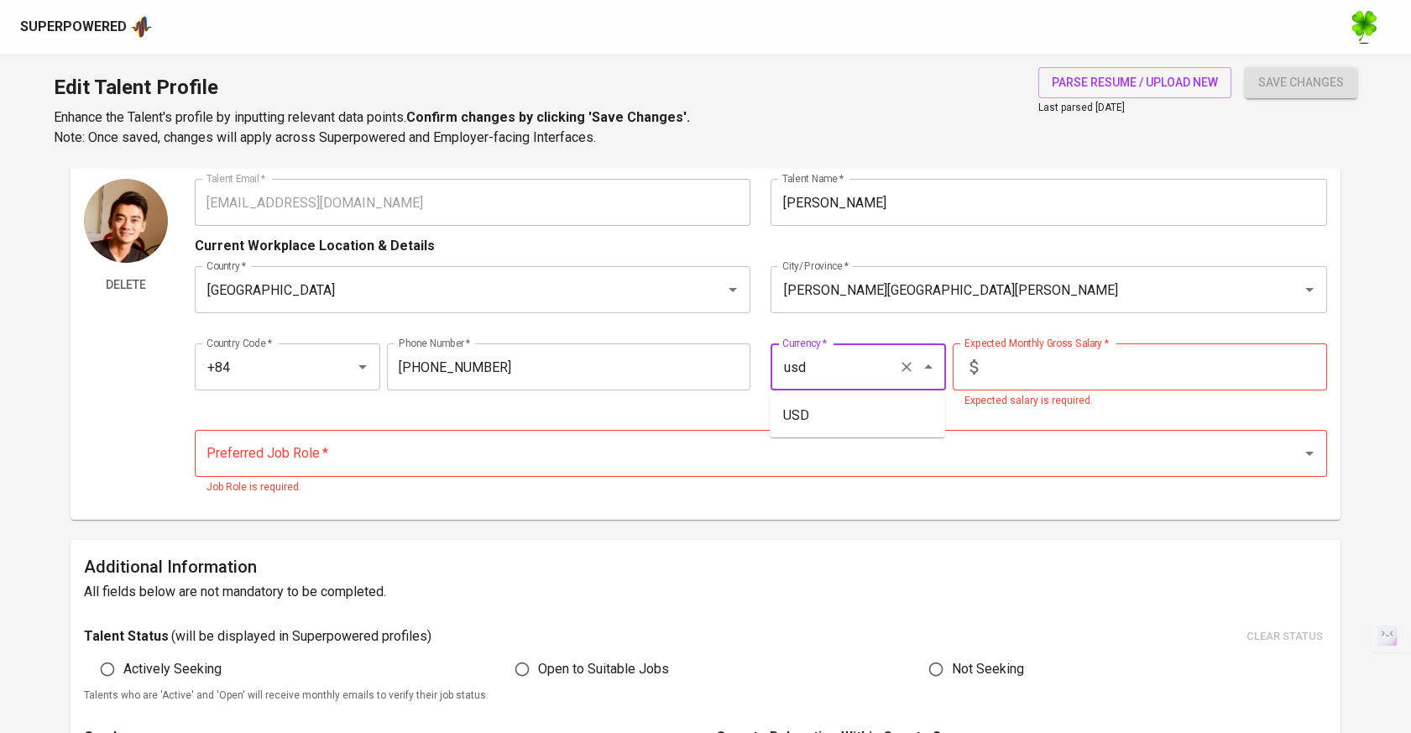
click at [845, 411] on li "USD" at bounding box center [856, 415] width 175 height 30
type input "USD"
click at [1025, 369] on input "text" at bounding box center [1155, 366] width 342 height 47
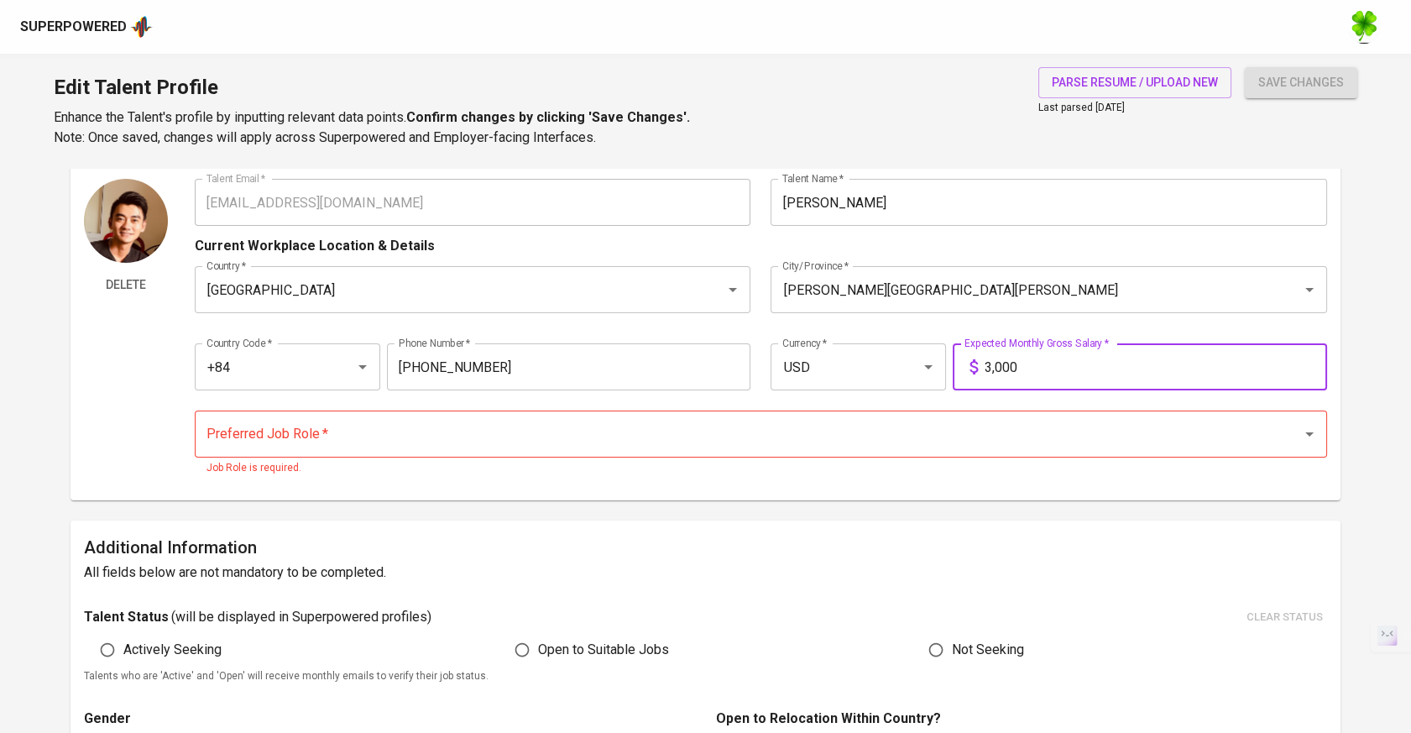
click at [942, 451] on div "Preferred Job Role *" at bounding box center [761, 433] width 1132 height 47
type input "3,000"
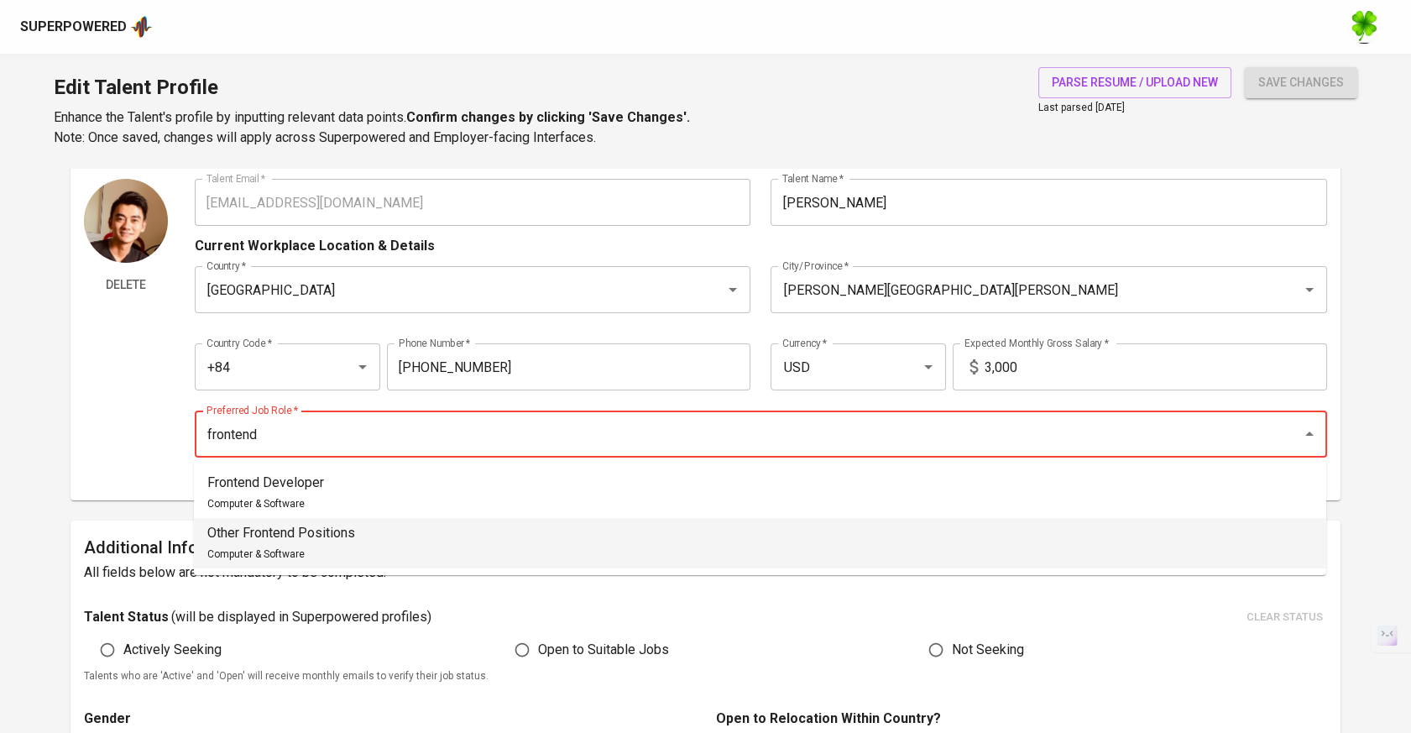
click at [831, 539] on li "Other Frontend Positions Computer & Software" at bounding box center [760, 543] width 1132 height 50
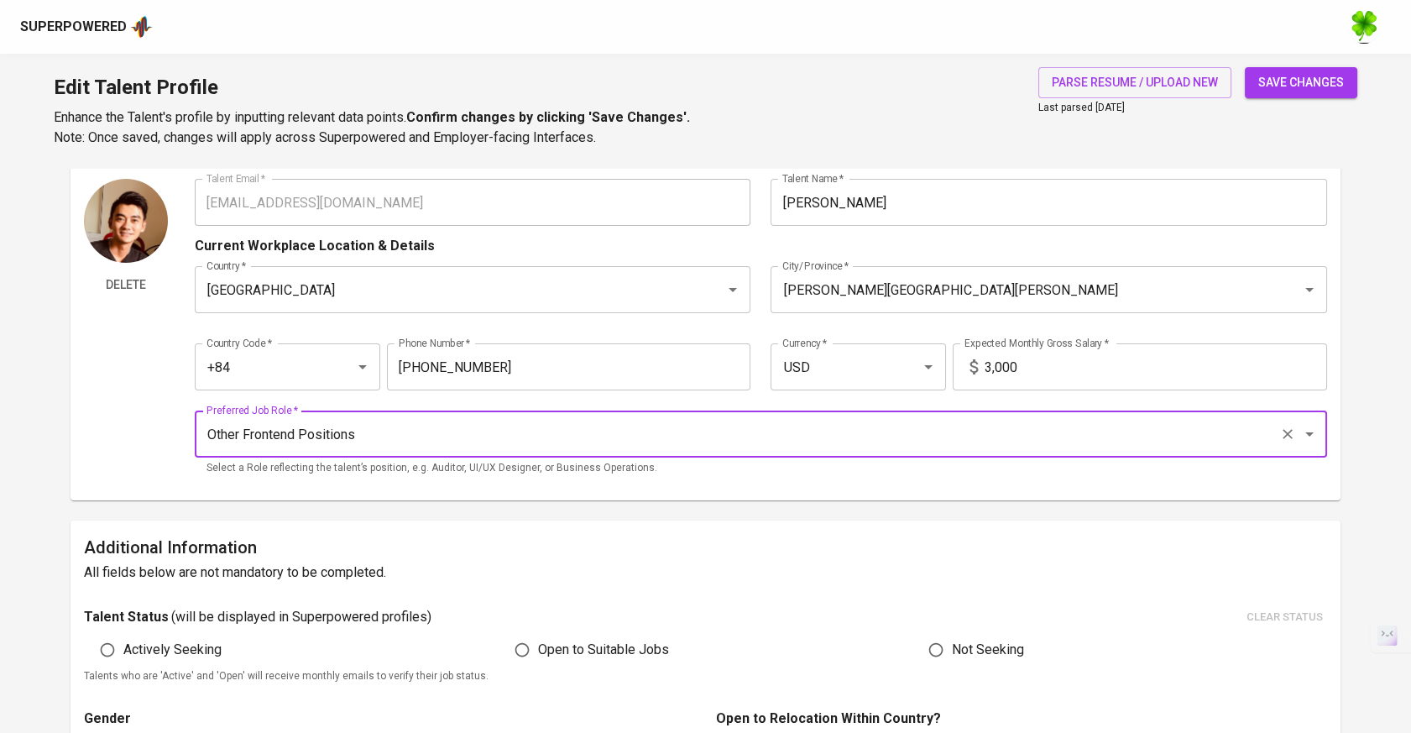
type input "Other Frontend Positions"
click at [1270, 83] on span "save changes" at bounding box center [1301, 82] width 86 height 21
